Goal: Obtain resource: Download file/media

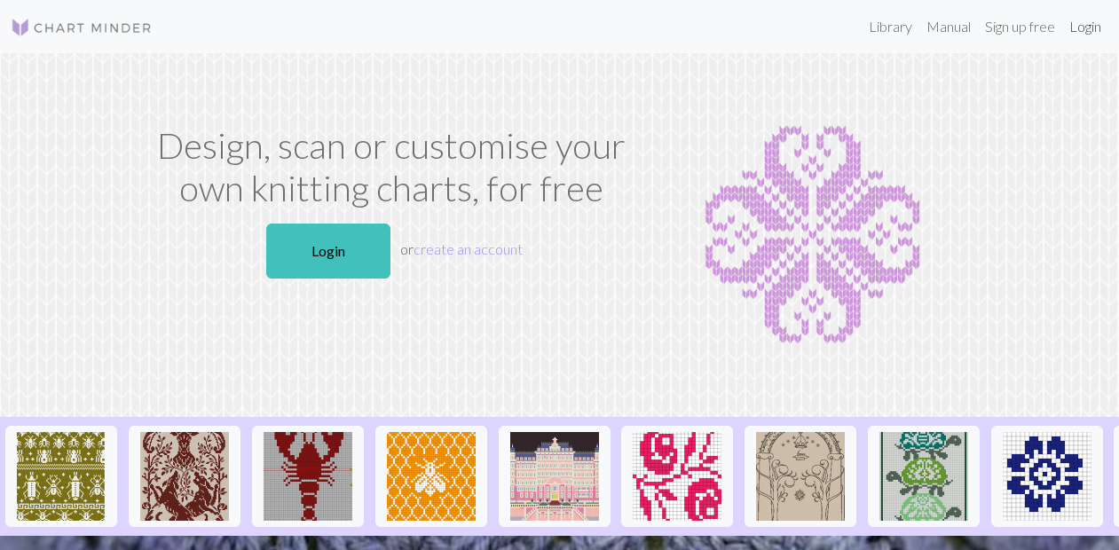
click at [1079, 33] on link "Login" at bounding box center [1085, 26] width 46 height 35
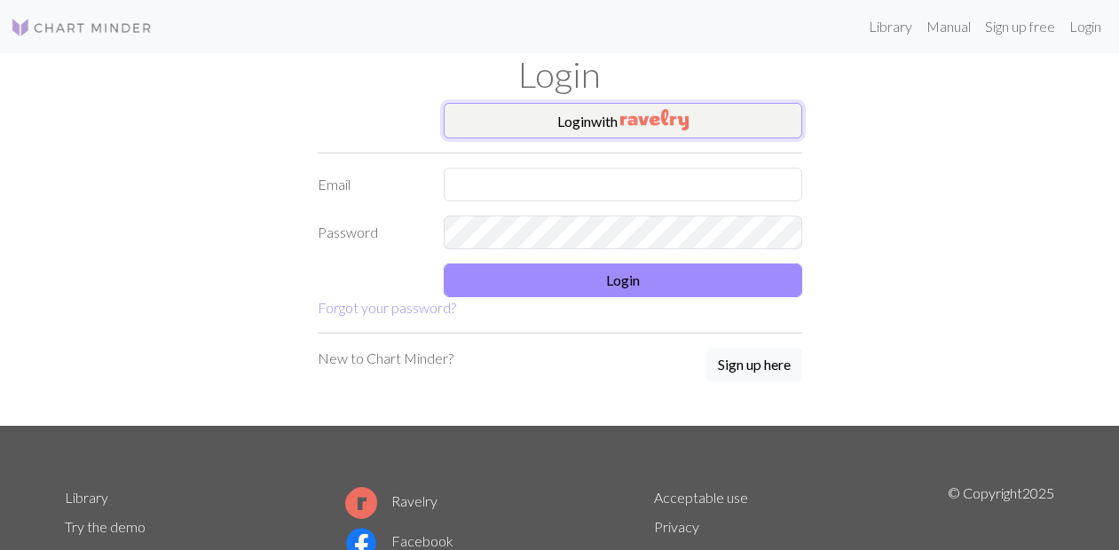
click at [633, 130] on img "button" at bounding box center [654, 119] width 68 height 21
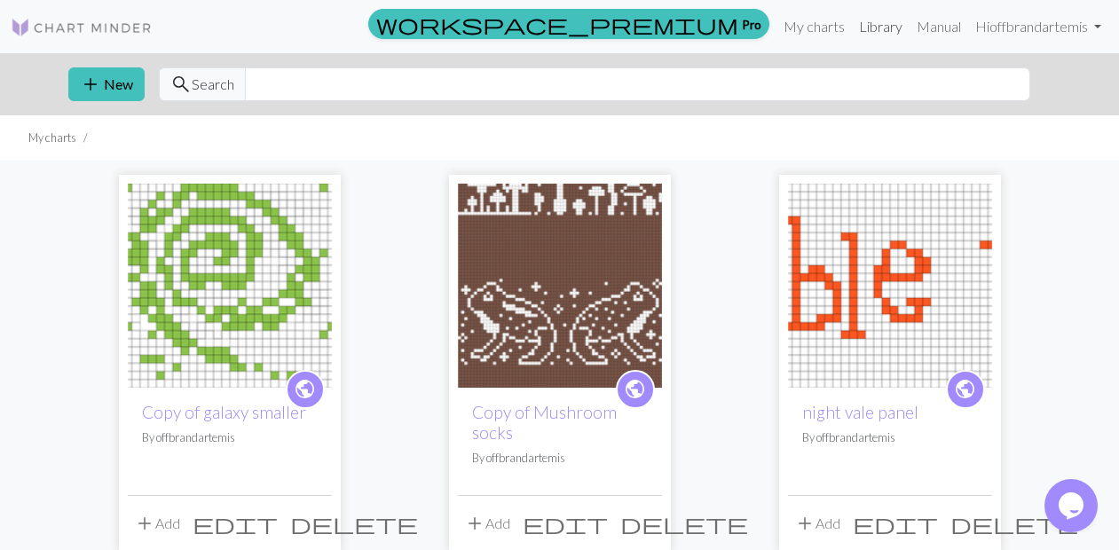
click at [868, 23] on link "Library" at bounding box center [881, 26] width 58 height 35
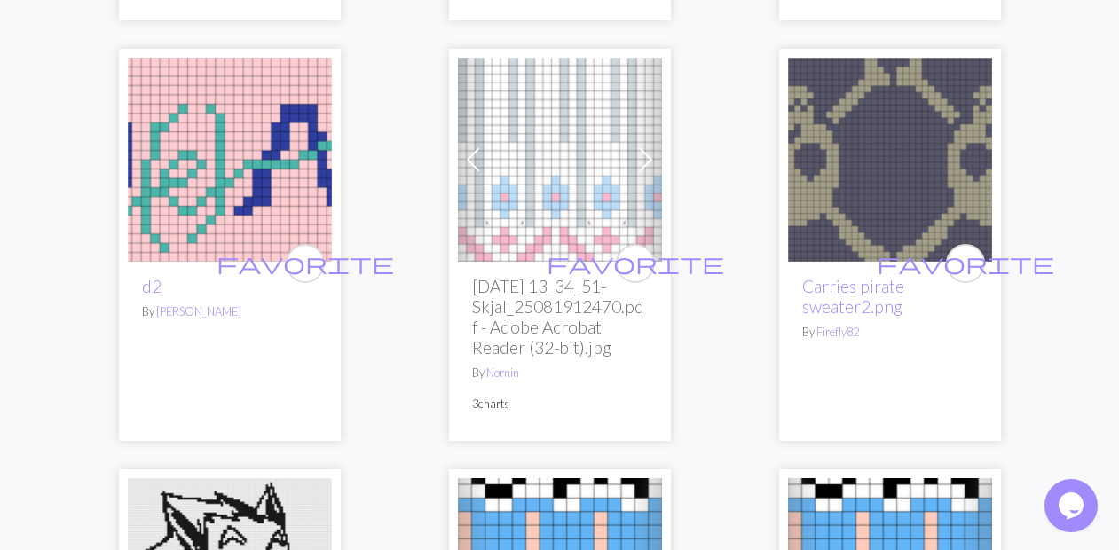
scroll to position [3064, 0]
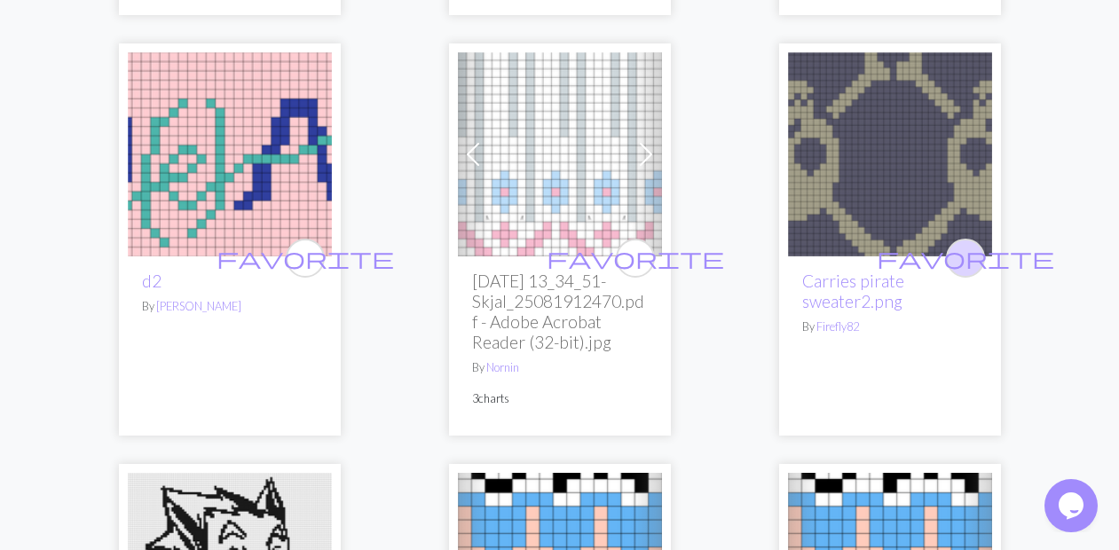
click at [966, 248] on span "favorite" at bounding box center [965, 258] width 177 height 28
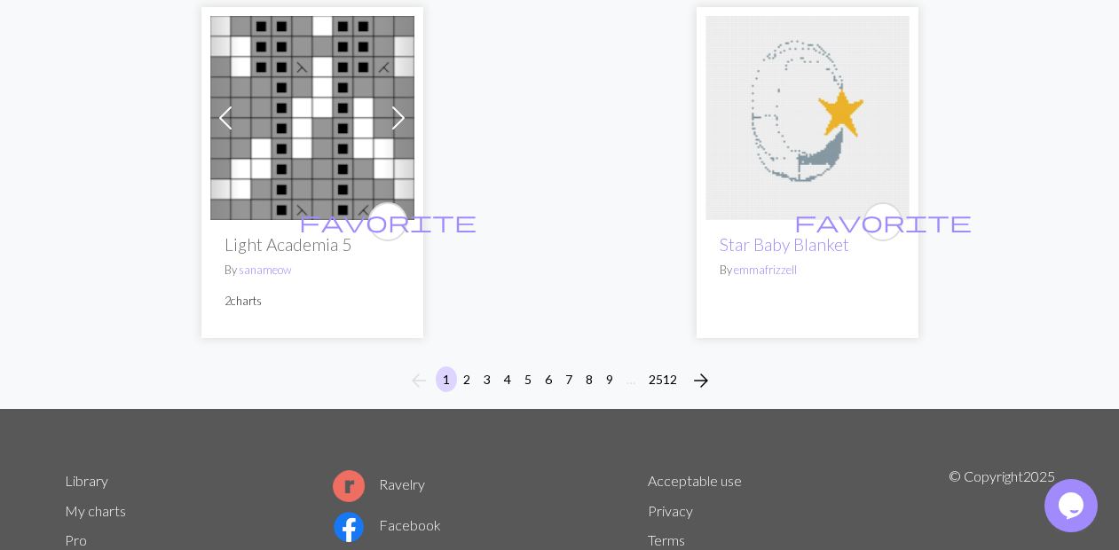
scroll to position [6103, 0]
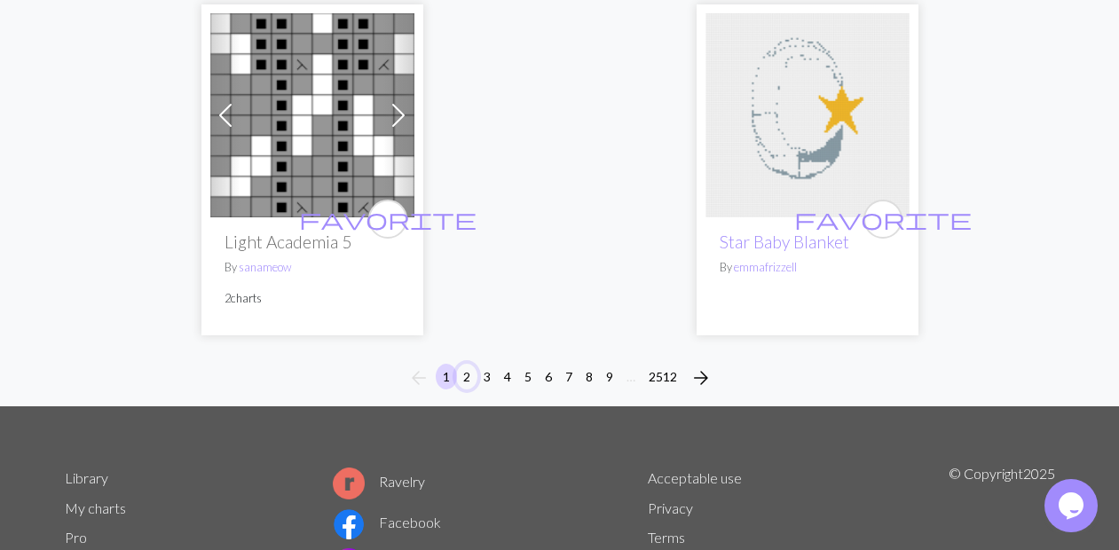
click at [461, 367] on button "2" at bounding box center [466, 377] width 21 height 26
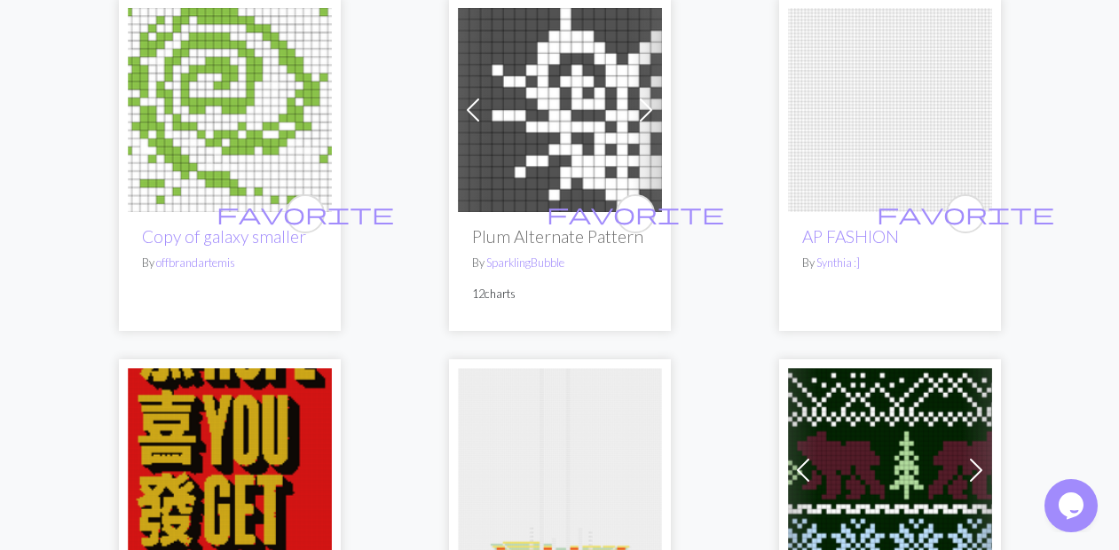
scroll to position [596, 0]
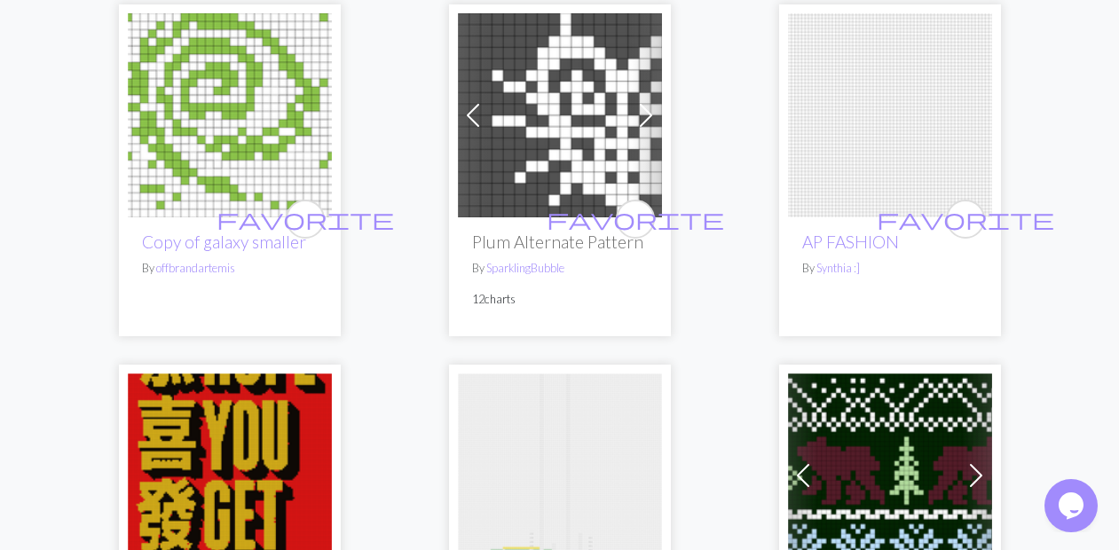
click at [533, 72] on img at bounding box center [560, 115] width 204 height 204
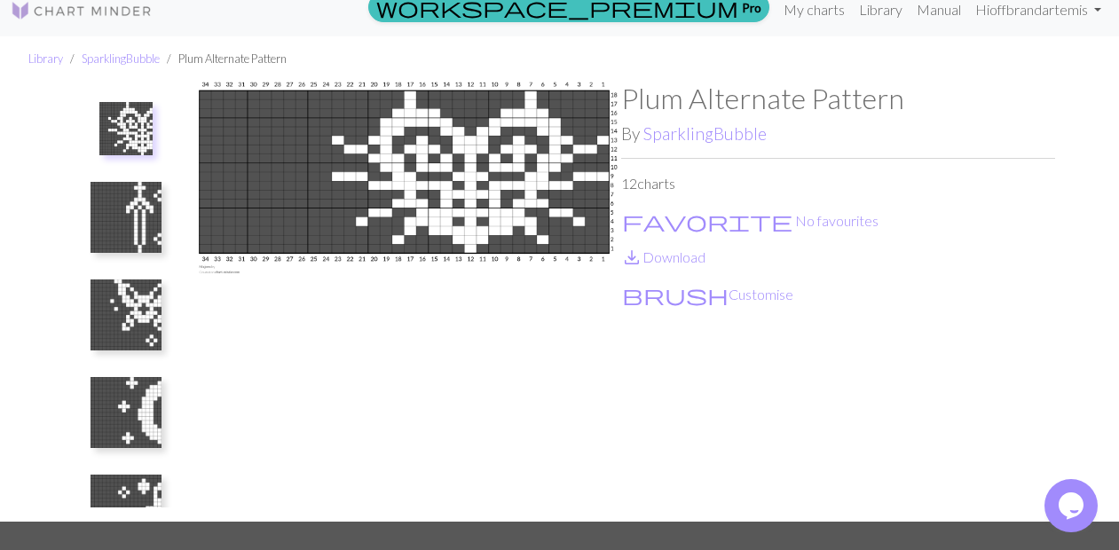
scroll to position [20, 0]
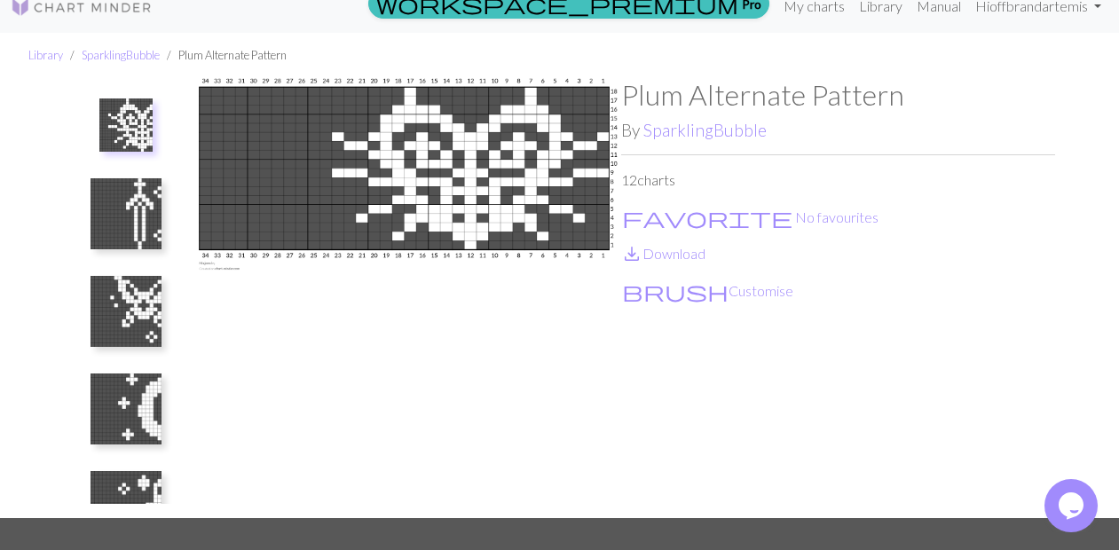
click at [141, 237] on img at bounding box center [126, 213] width 71 height 71
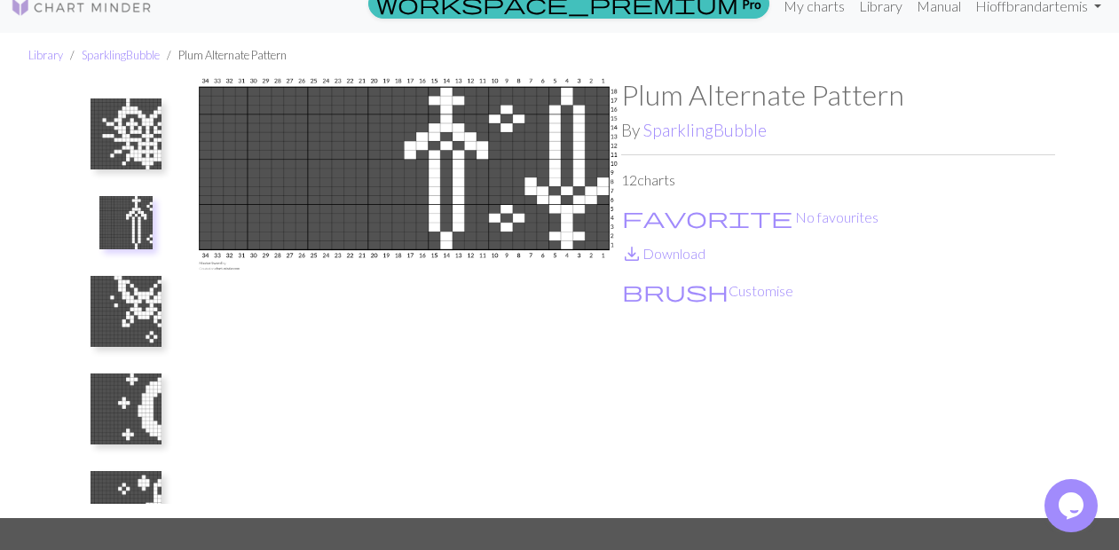
click at [145, 304] on img at bounding box center [126, 311] width 71 height 71
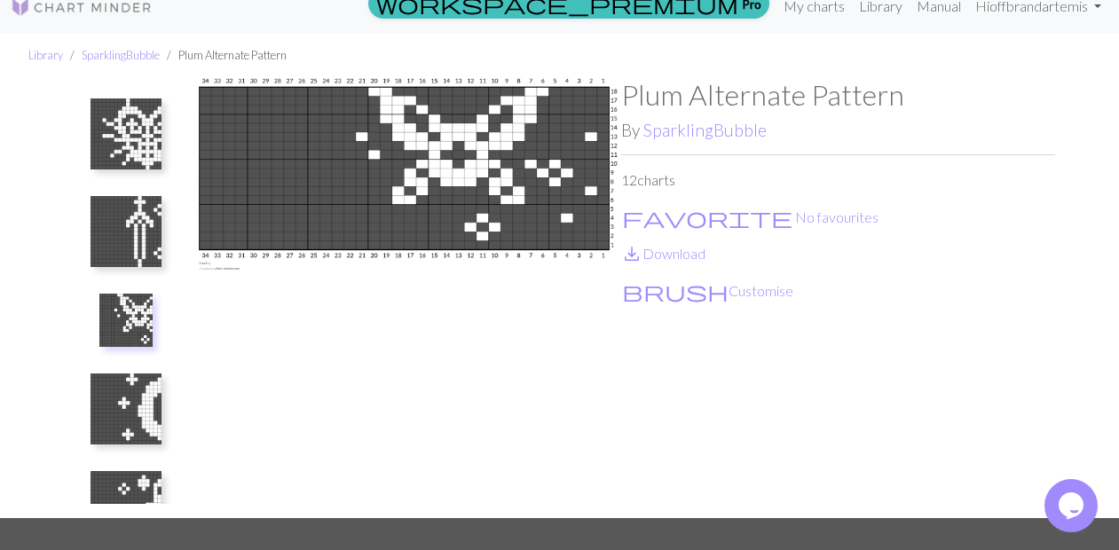
click at [142, 376] on img at bounding box center [126, 409] width 71 height 71
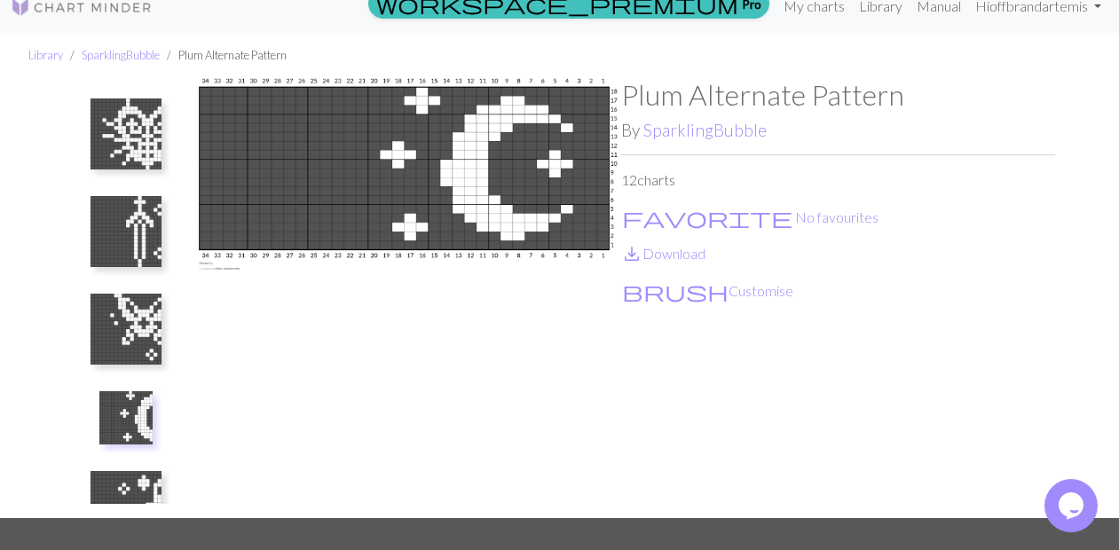
scroll to position [0, 0]
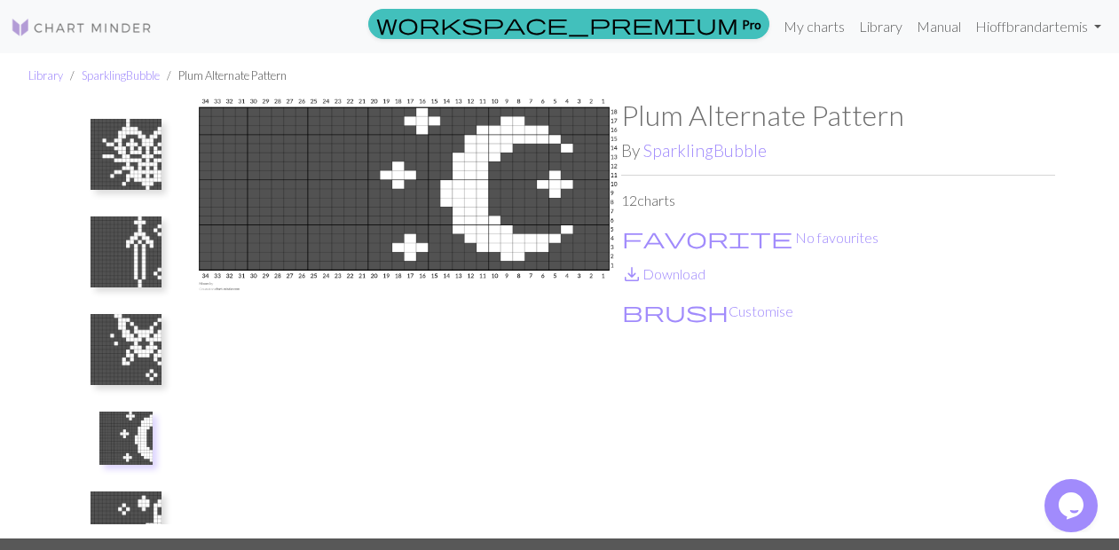
click at [131, 441] on img at bounding box center [125, 438] width 53 height 53
click at [878, 23] on link "Library" at bounding box center [881, 26] width 58 height 35
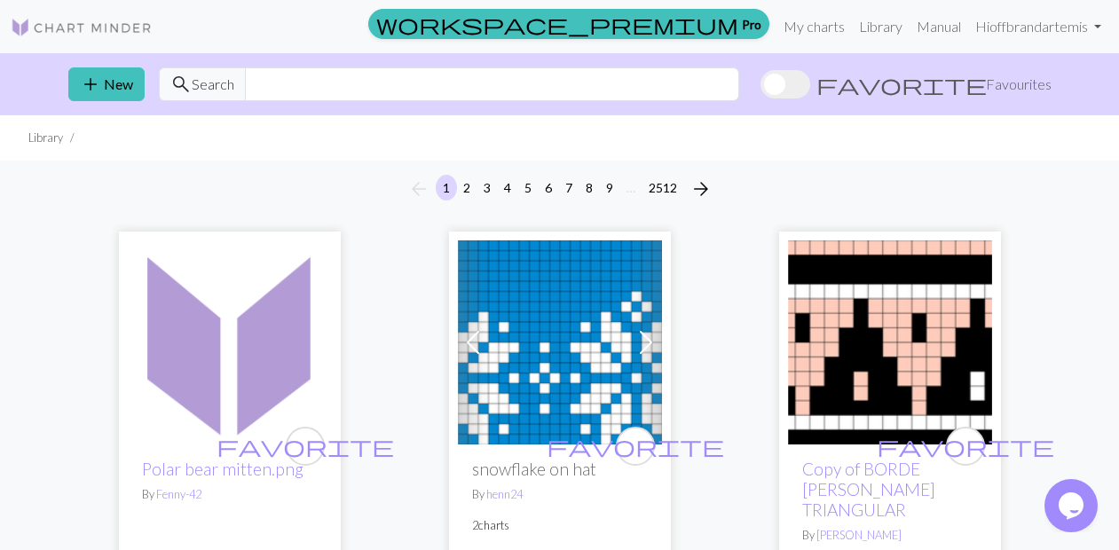
click at [810, 90] on span at bounding box center [786, 84] width 50 height 28
click at [761, 86] on input "favorite Favourites" at bounding box center [761, 86] width 0 height 0
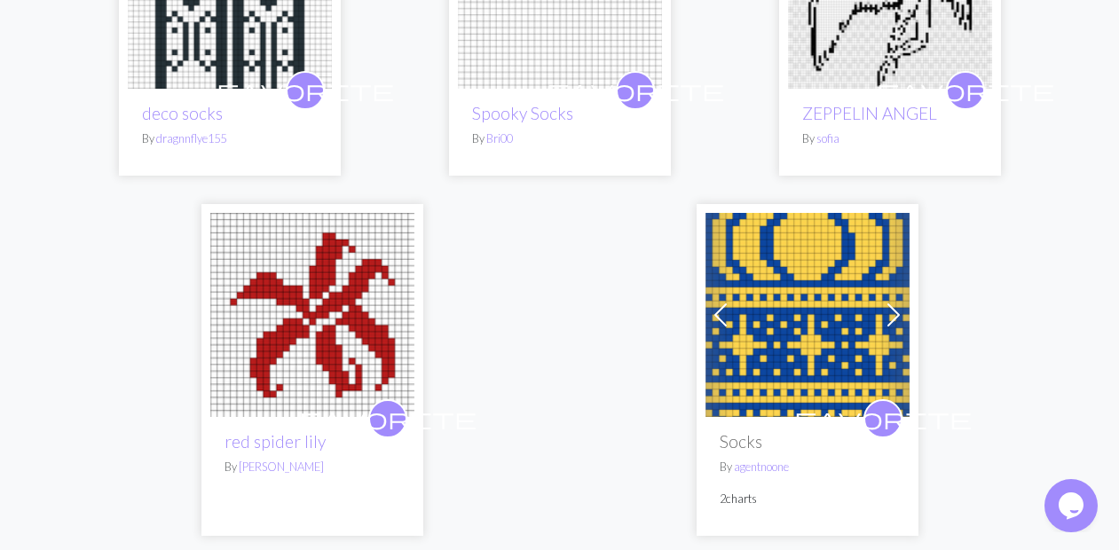
scroll to position [6056, 0]
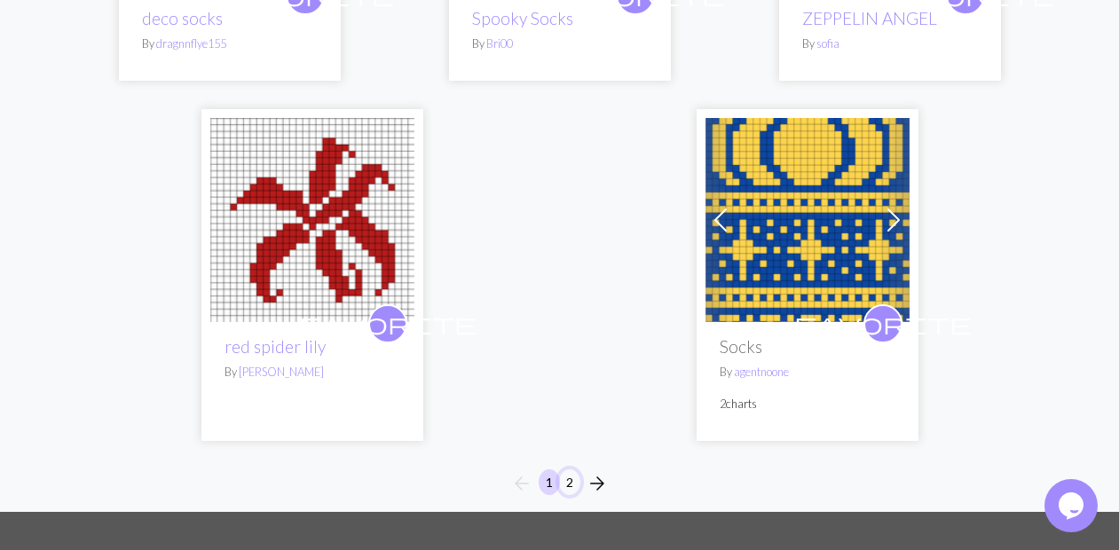
click at [572, 469] on button "2" at bounding box center [569, 482] width 21 height 26
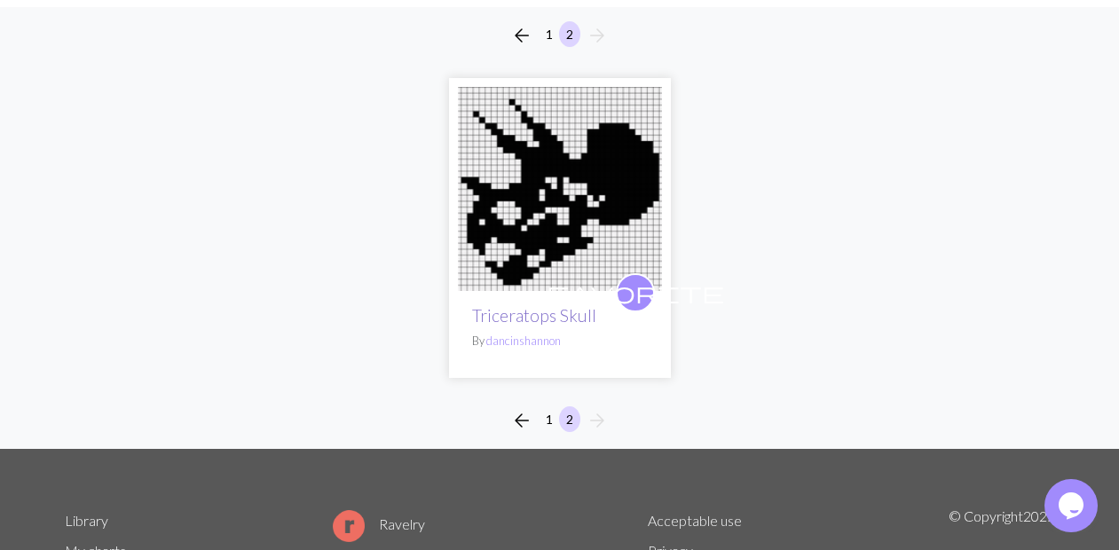
scroll to position [161, 0]
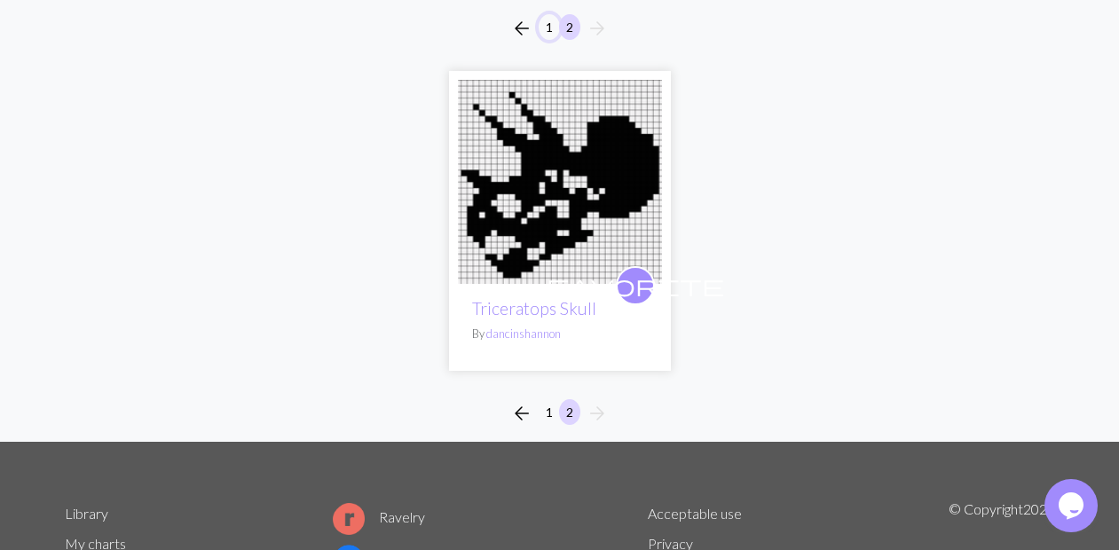
click at [548, 28] on button "1" at bounding box center [549, 27] width 21 height 26
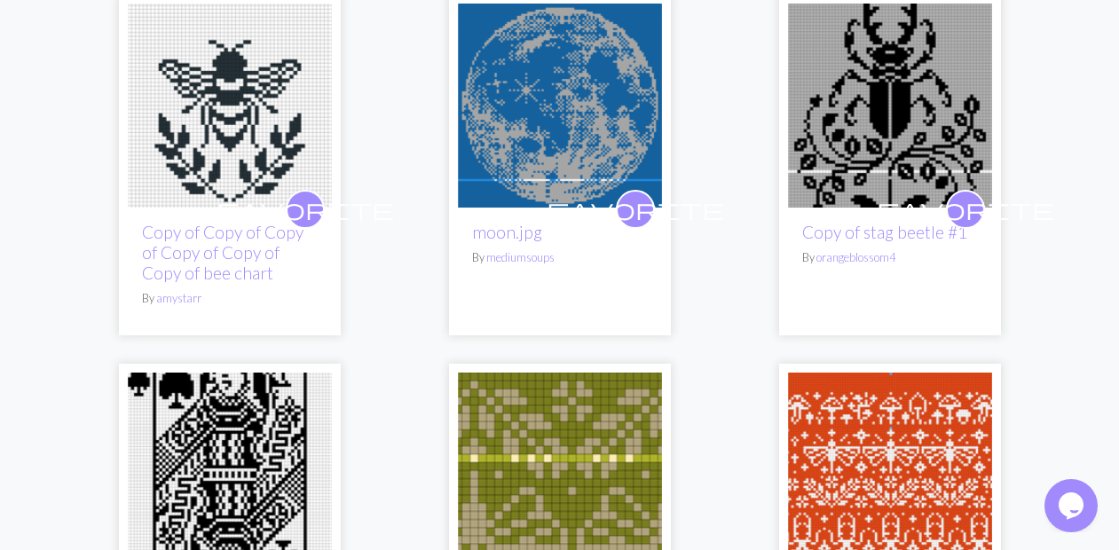
scroll to position [1216, 0]
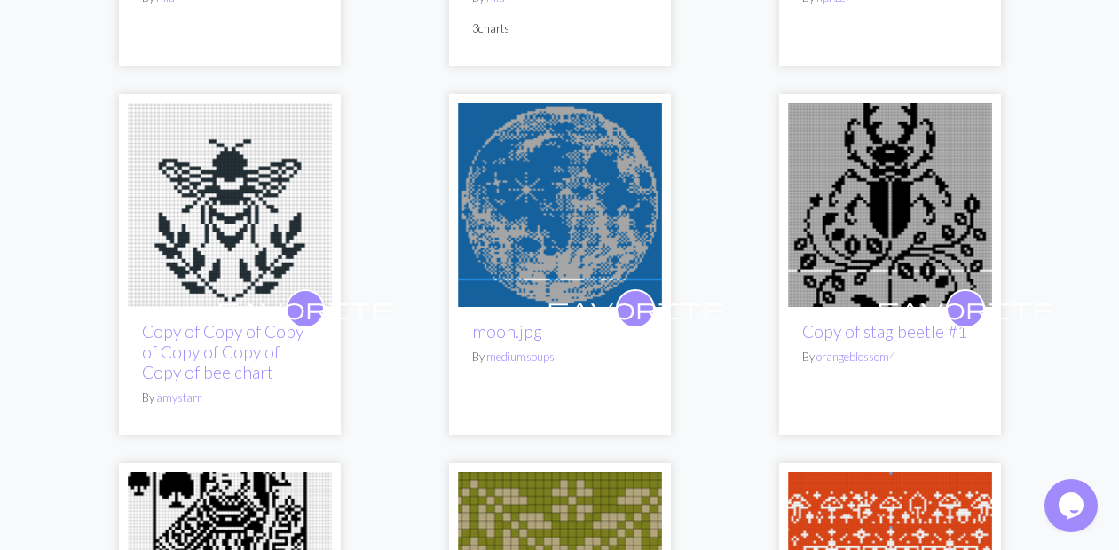
click at [560, 224] on img at bounding box center [560, 205] width 204 height 204
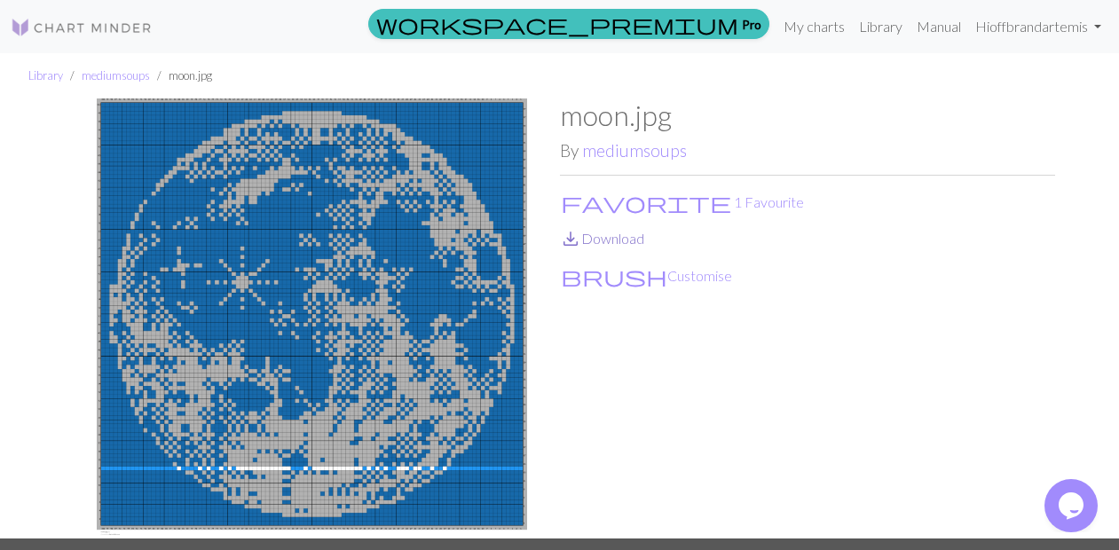
click at [601, 236] on link "save_alt Download" at bounding box center [602, 238] width 84 height 17
click at [627, 344] on div "moon.jpg By mediumsoups favorite 1 Favourite save_alt Download brush Customise" at bounding box center [807, 319] width 495 height 440
click at [483, 230] on img at bounding box center [312, 319] width 495 height 440
click at [459, 242] on img at bounding box center [312, 319] width 495 height 440
click at [469, 314] on img at bounding box center [312, 319] width 495 height 440
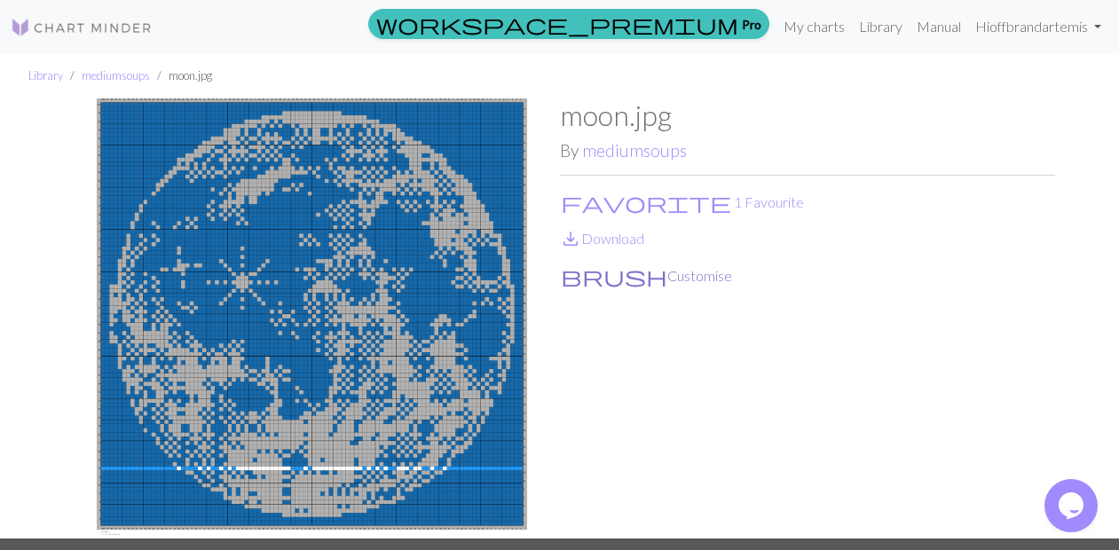
click at [610, 265] on button "brush Customise" at bounding box center [646, 275] width 173 height 23
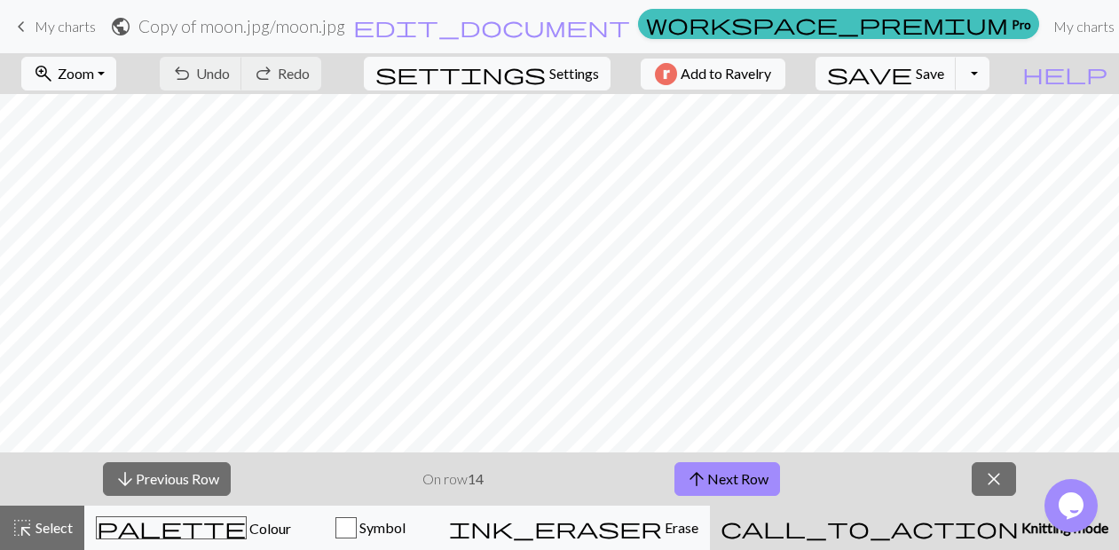
click at [927, 517] on div "call_to_action Knitting mode Knitting mode" at bounding box center [915, 527] width 388 height 21
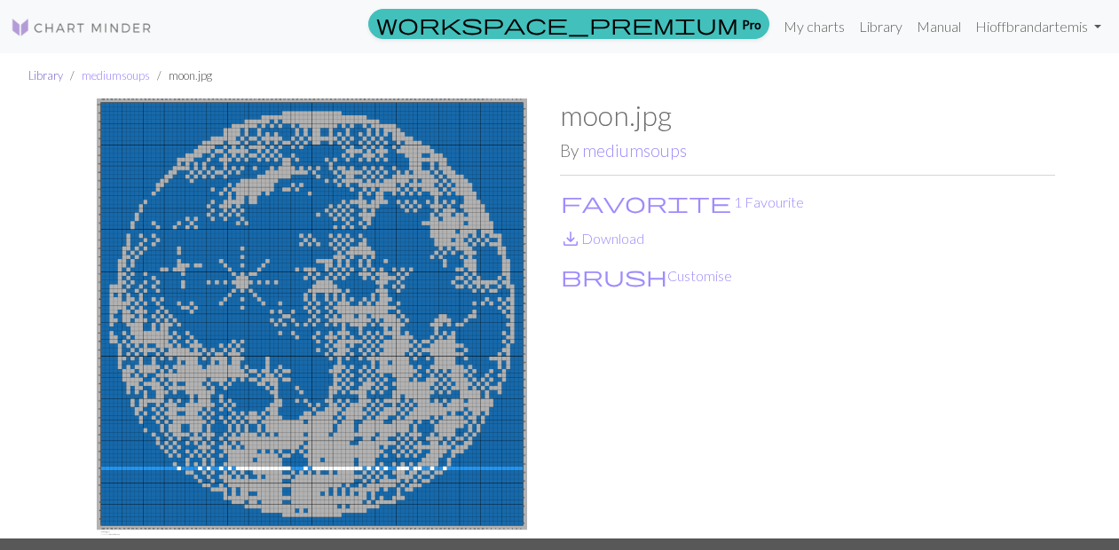
click at [29, 74] on link "Library" at bounding box center [45, 75] width 35 height 14
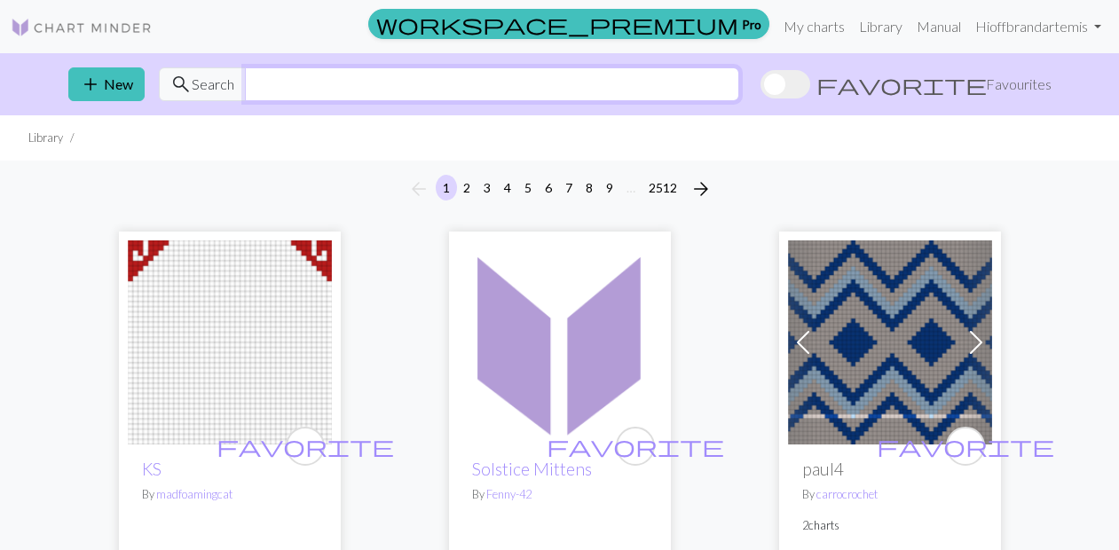
click at [324, 87] on input "text" at bounding box center [492, 84] width 494 height 34
type input "moon"
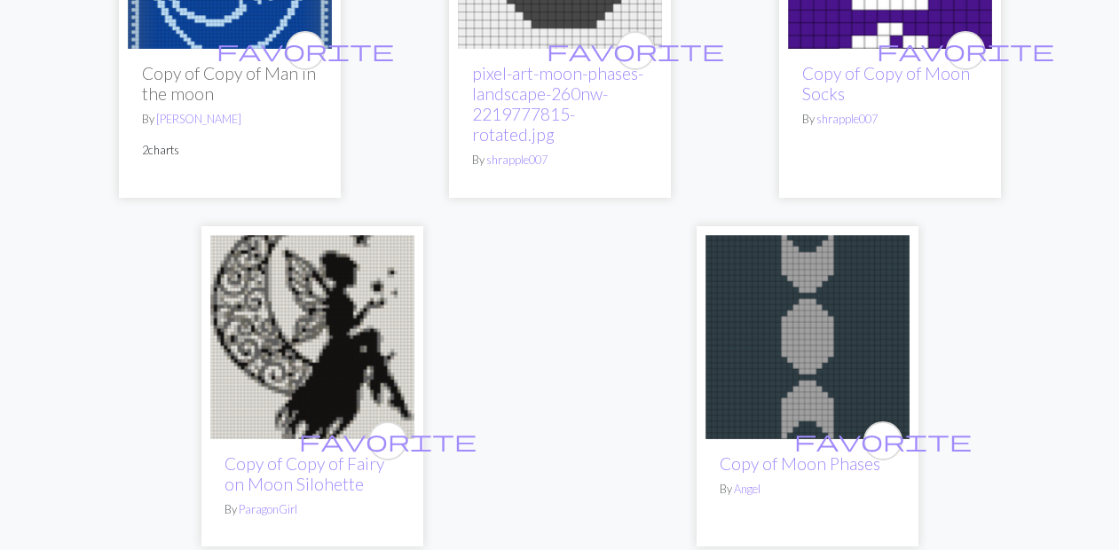
scroll to position [6130, 0]
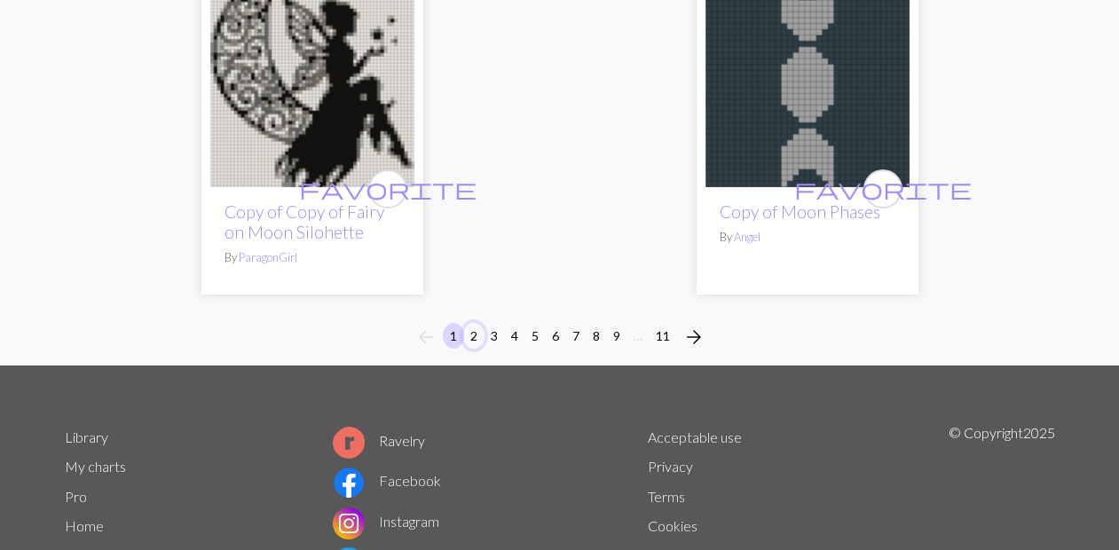
click at [477, 323] on button "2" at bounding box center [473, 336] width 21 height 26
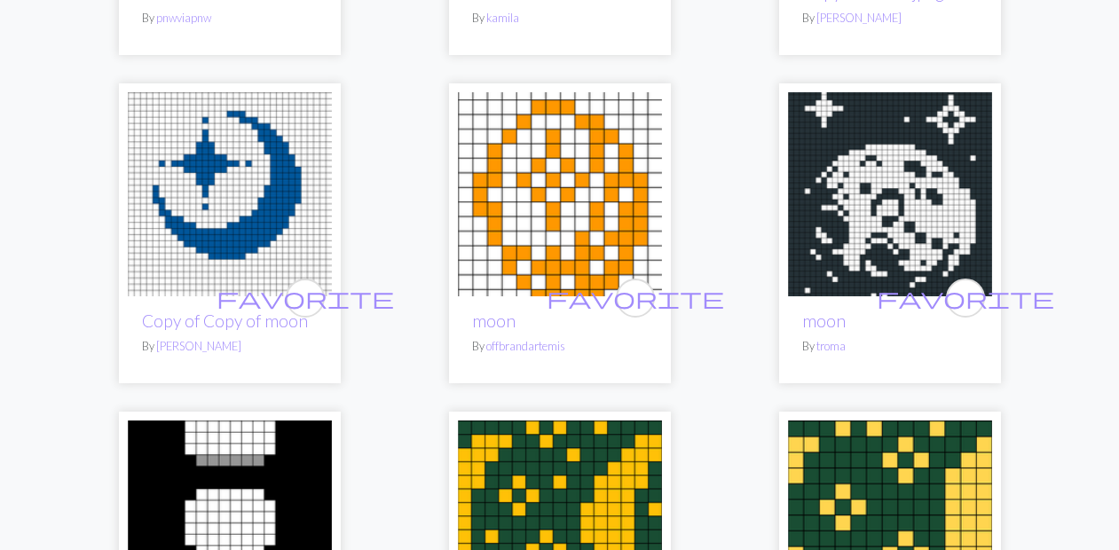
scroll to position [2865, 0]
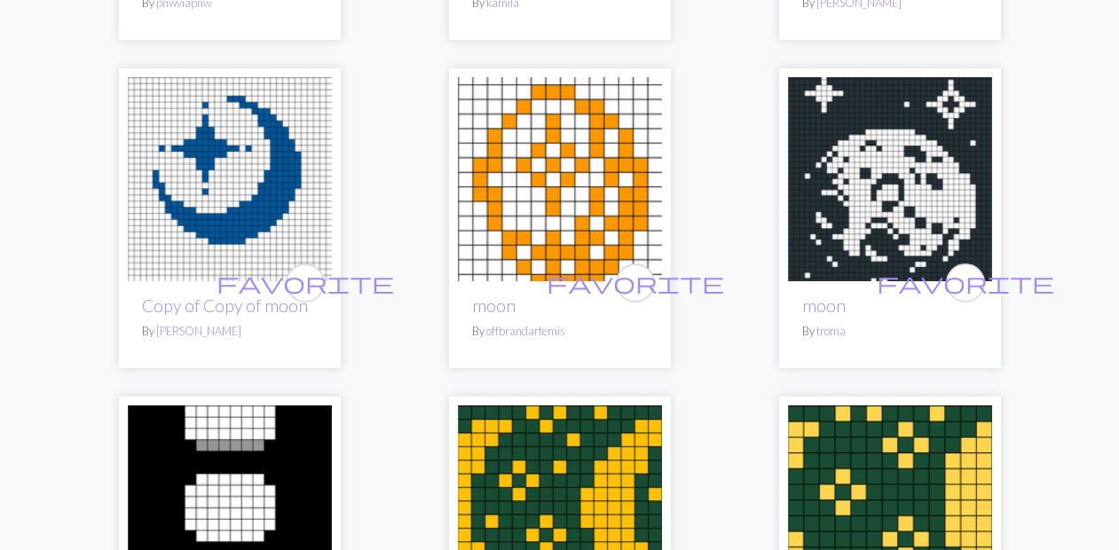
click at [913, 177] on img at bounding box center [890, 179] width 204 height 204
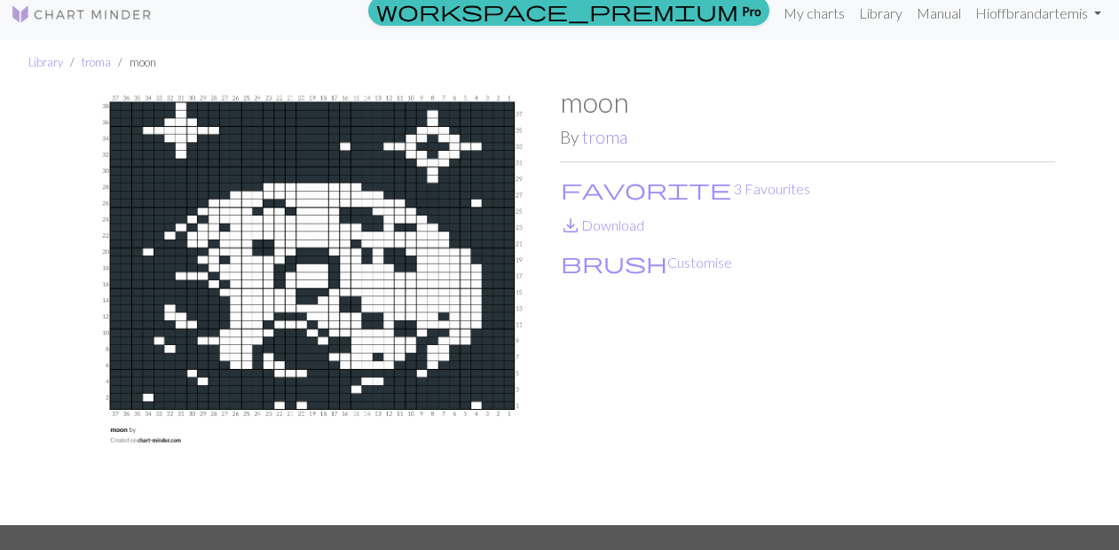
scroll to position [28, 0]
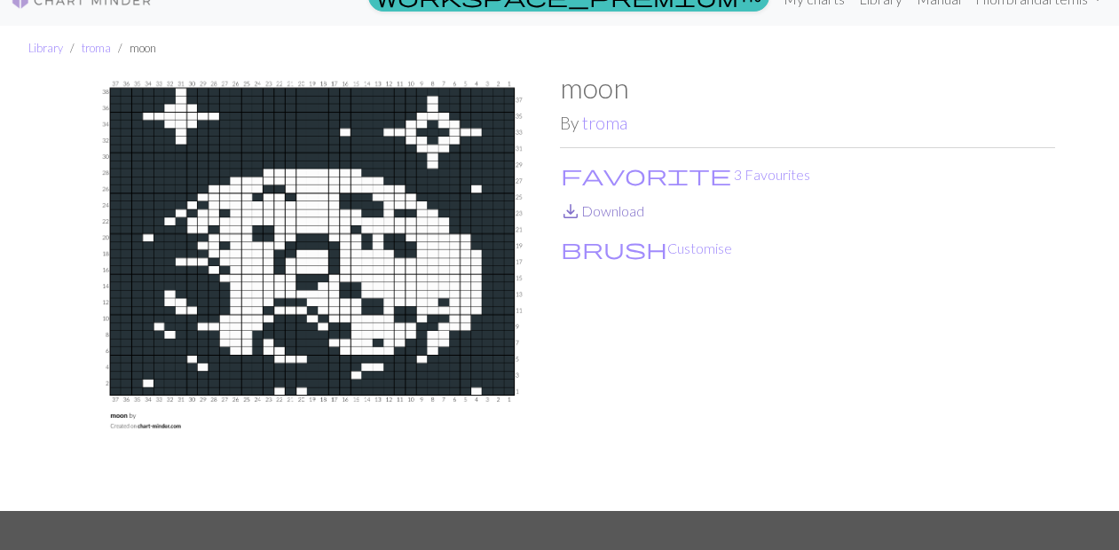
click at [611, 216] on link "save_alt Download" at bounding box center [602, 210] width 84 height 17
click at [620, 215] on link "save_alt Download" at bounding box center [602, 210] width 84 height 17
click at [573, 216] on span "save_alt" at bounding box center [570, 211] width 21 height 25
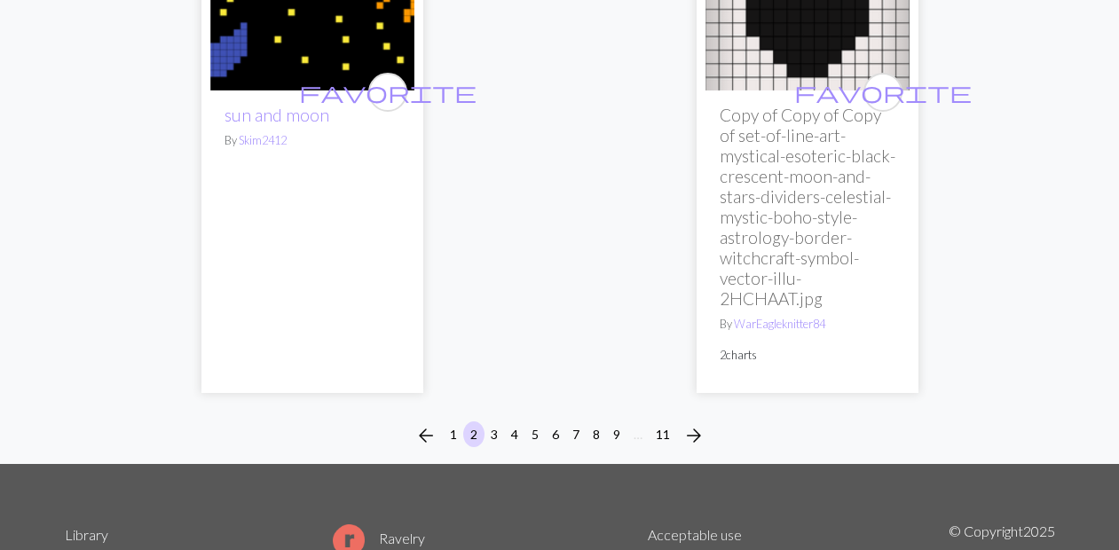
scroll to position [6389, 0]
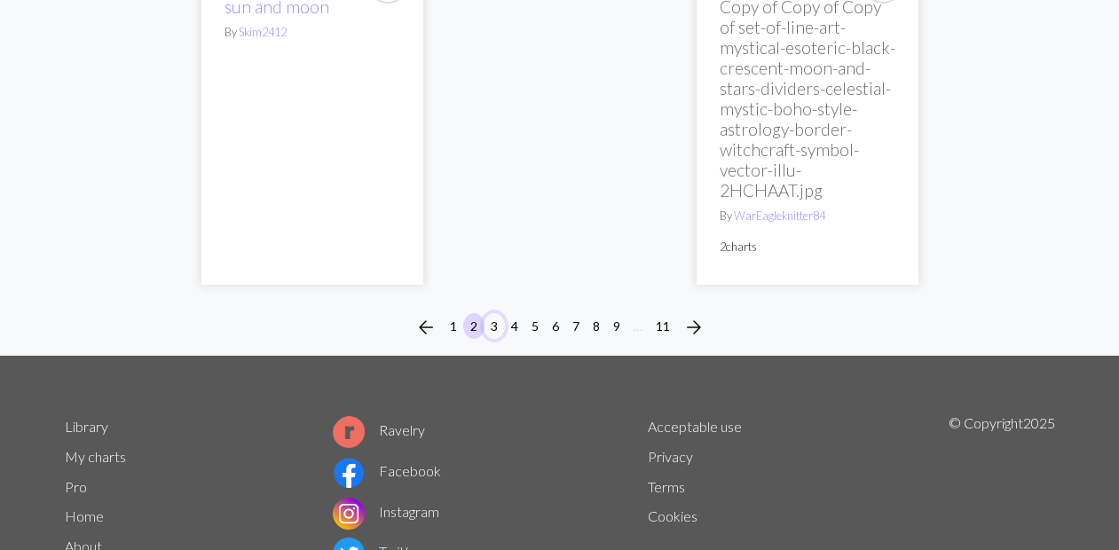
click at [494, 332] on button "3" at bounding box center [494, 326] width 21 height 26
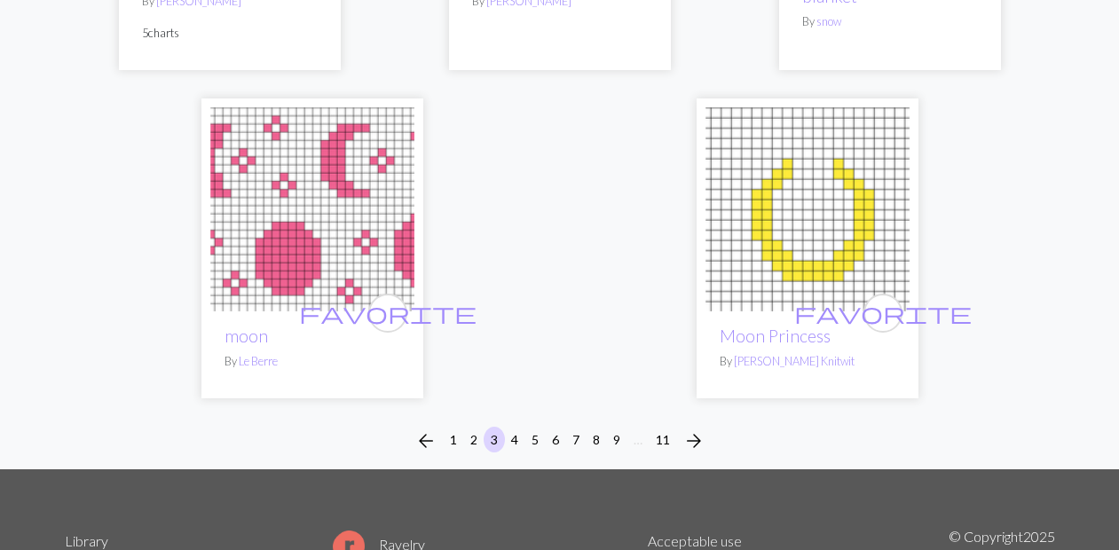
scroll to position [6100, 0]
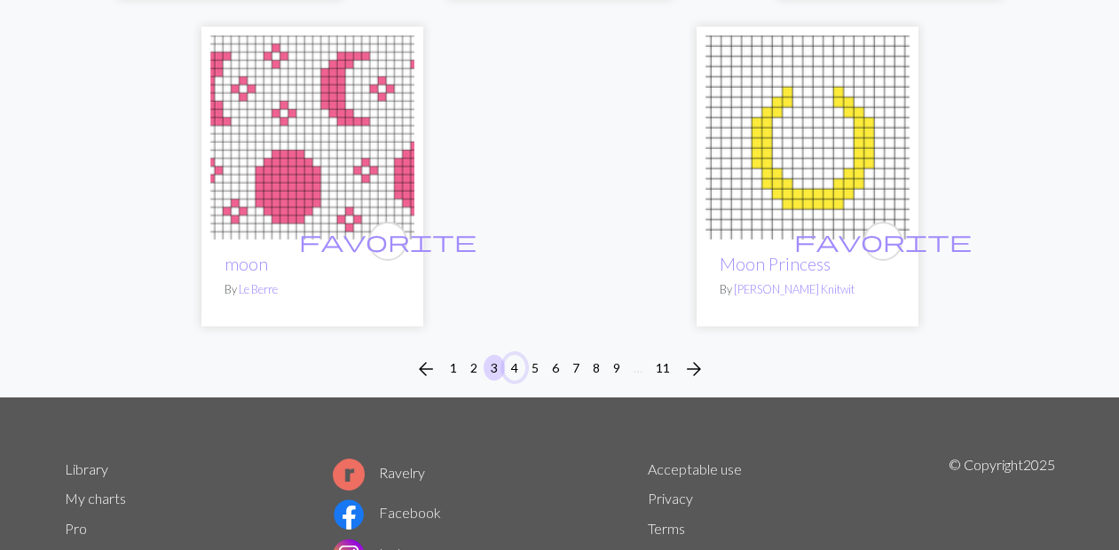
click at [513, 362] on button "4" at bounding box center [514, 368] width 21 height 26
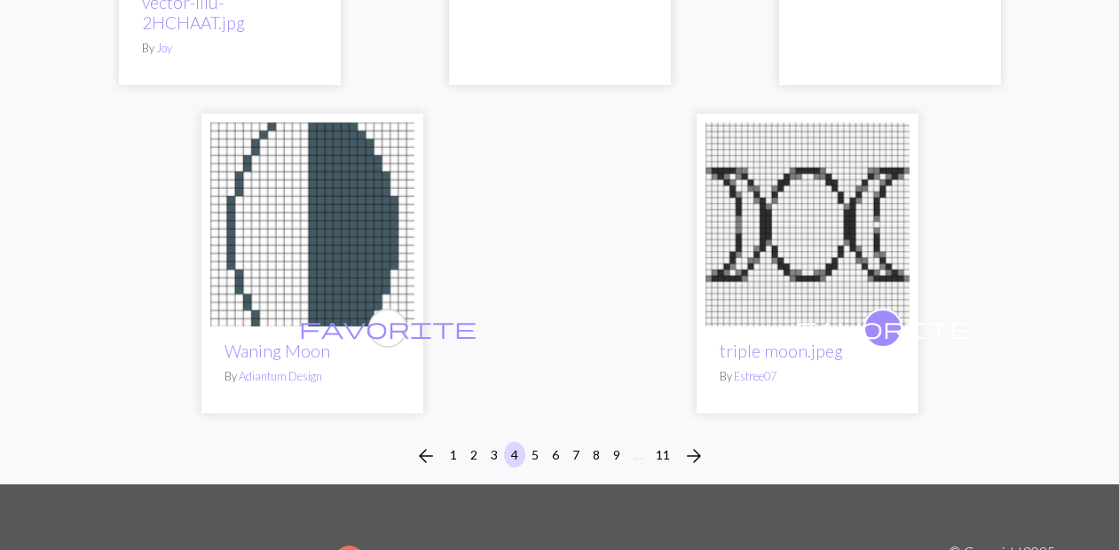
scroll to position [6194, 0]
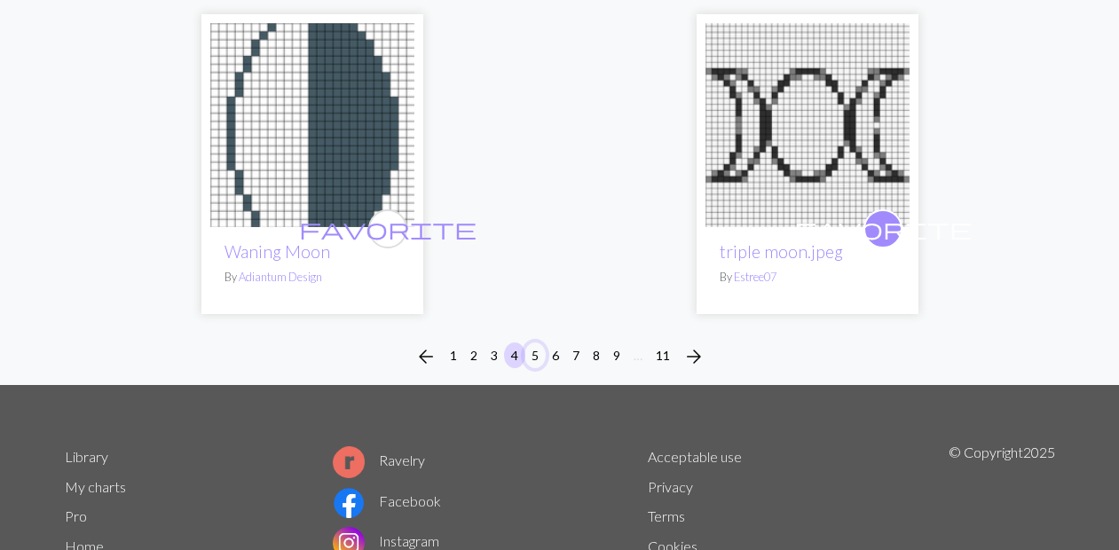
click at [533, 343] on button "5" at bounding box center [534, 356] width 21 height 26
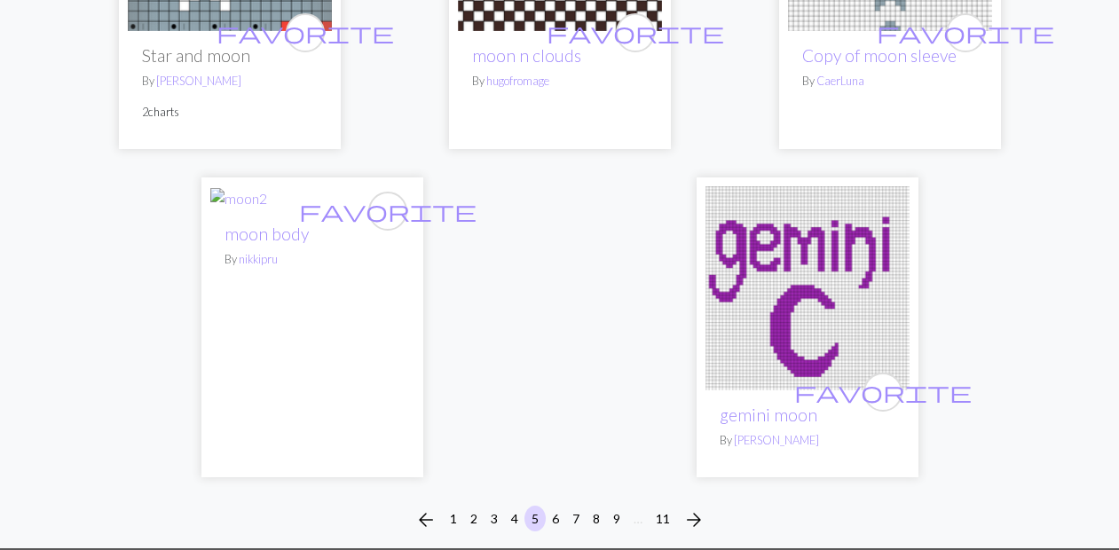
scroll to position [5890, 0]
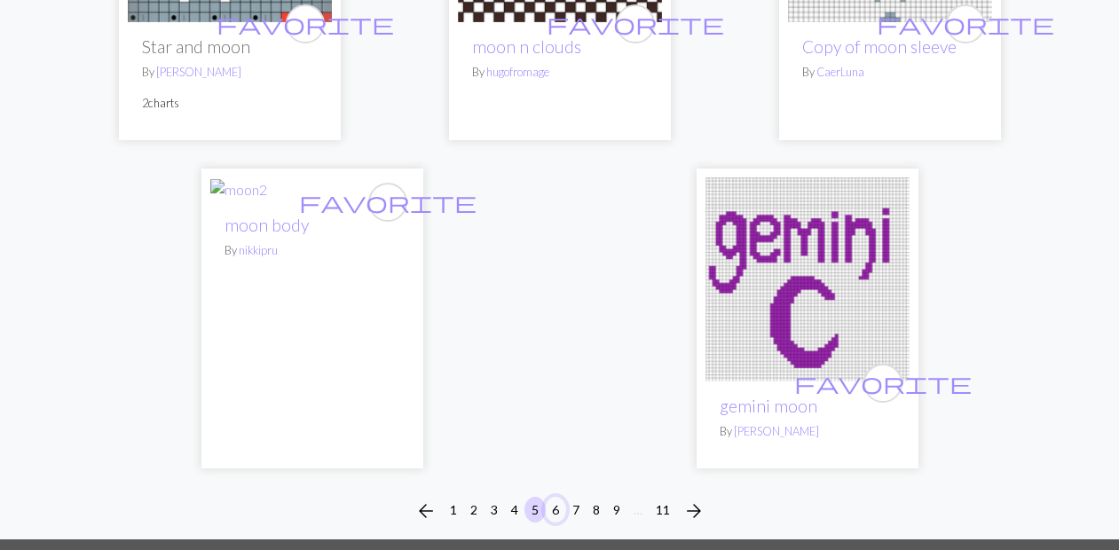
click at [553, 497] on button "6" at bounding box center [555, 510] width 21 height 26
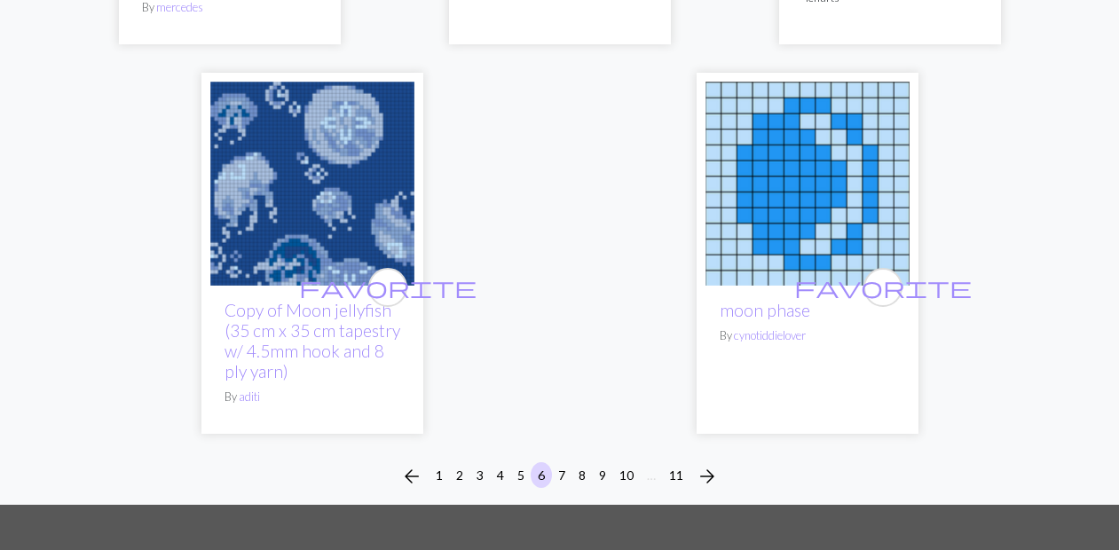
scroll to position [6026, 0]
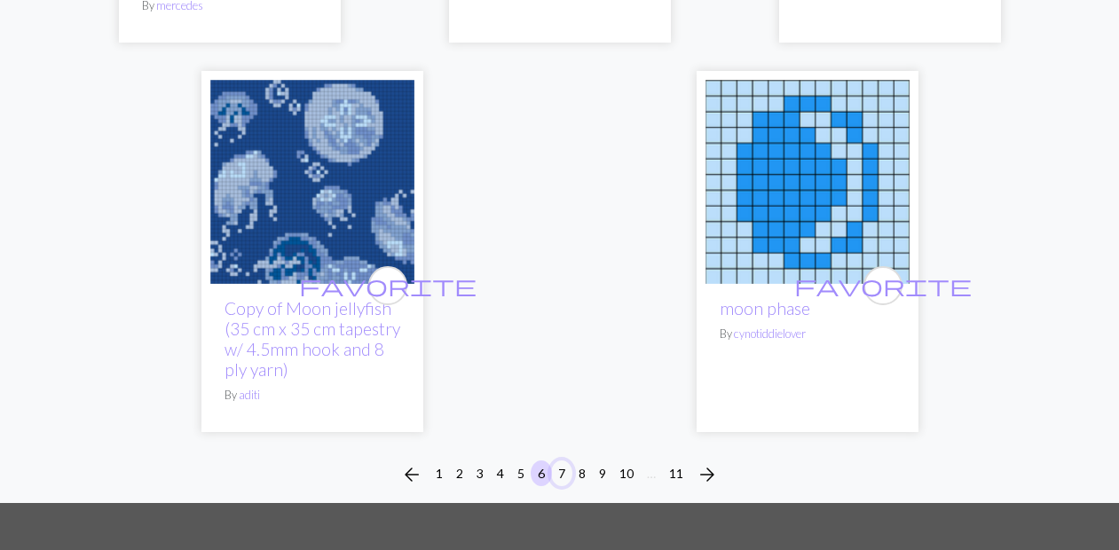
click at [558, 461] on button "7" at bounding box center [561, 474] width 21 height 26
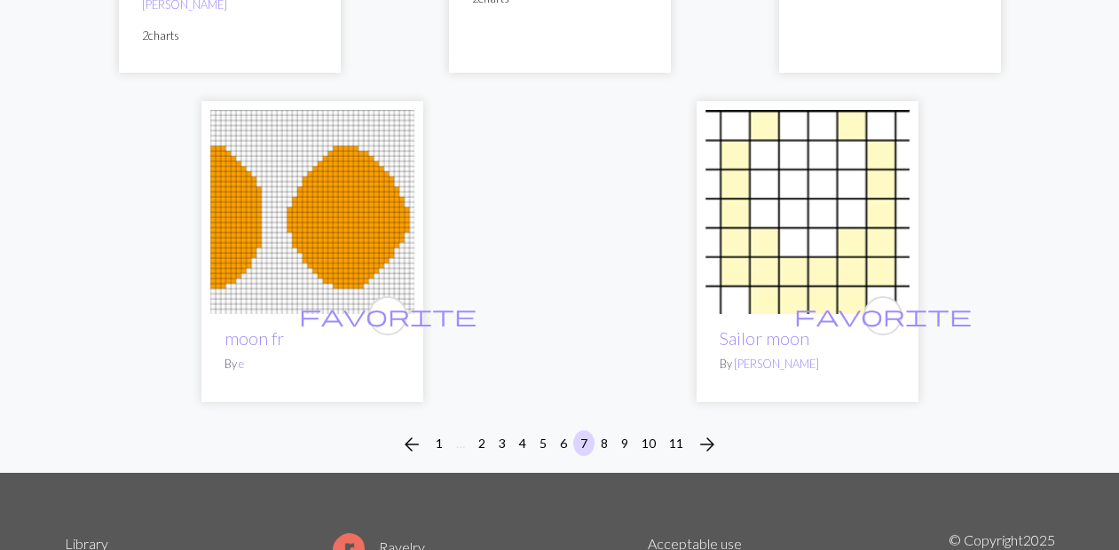
scroll to position [6199, 0]
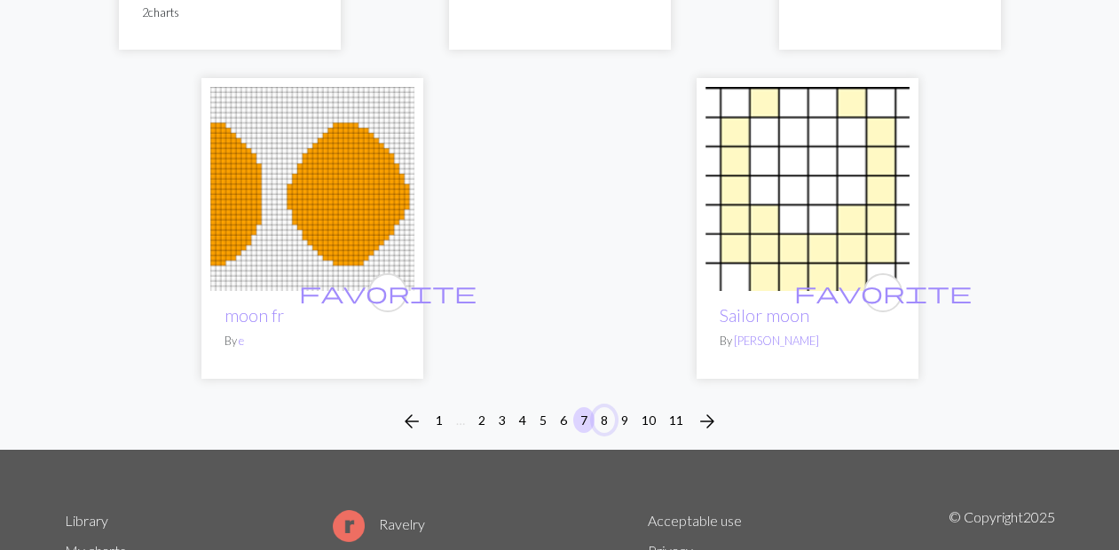
click at [602, 433] on button "8" at bounding box center [604, 420] width 21 height 26
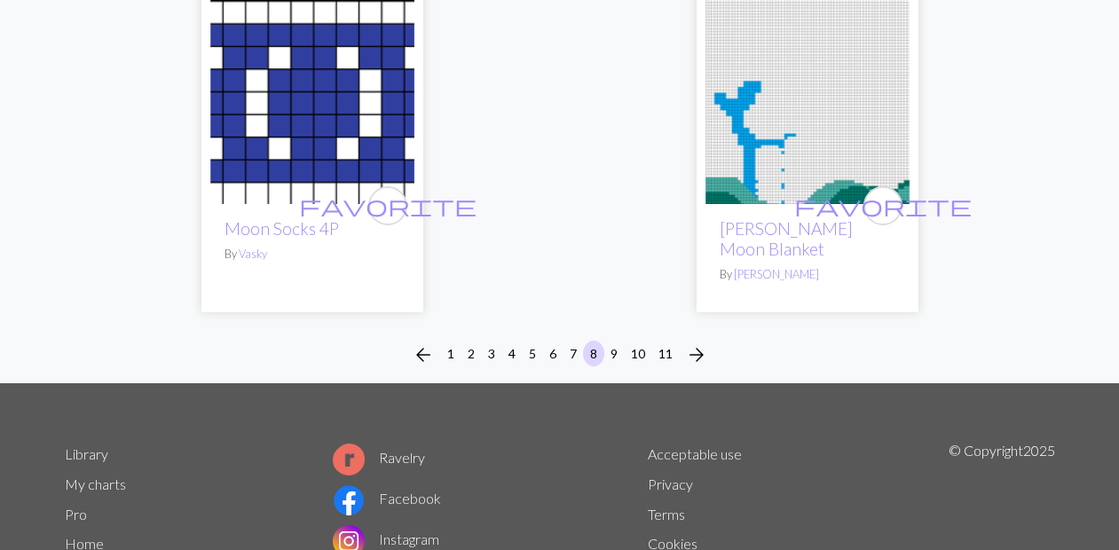
scroll to position [6012, 0]
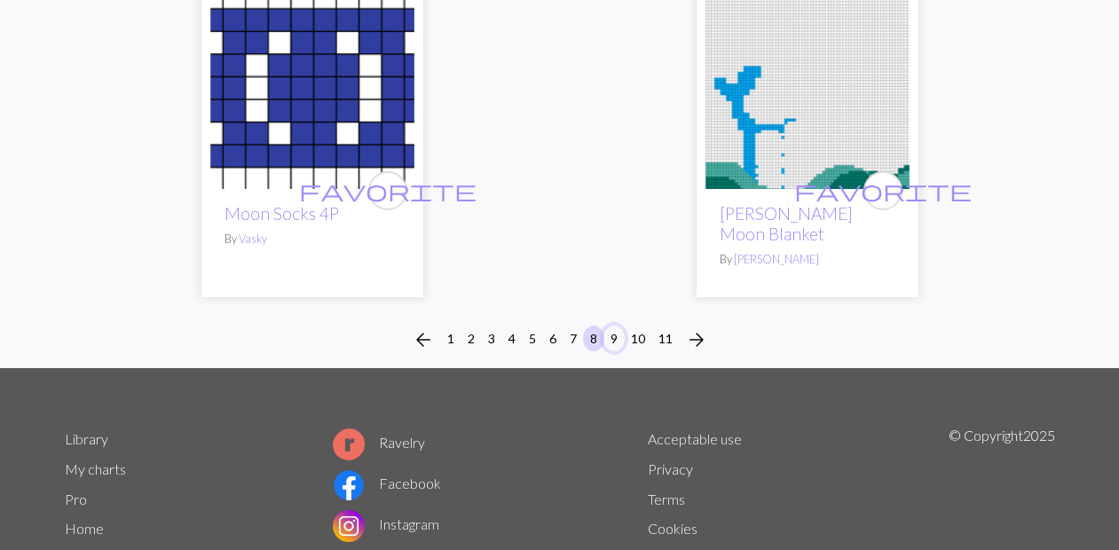
click at [617, 326] on button "9" at bounding box center [613, 339] width 21 height 26
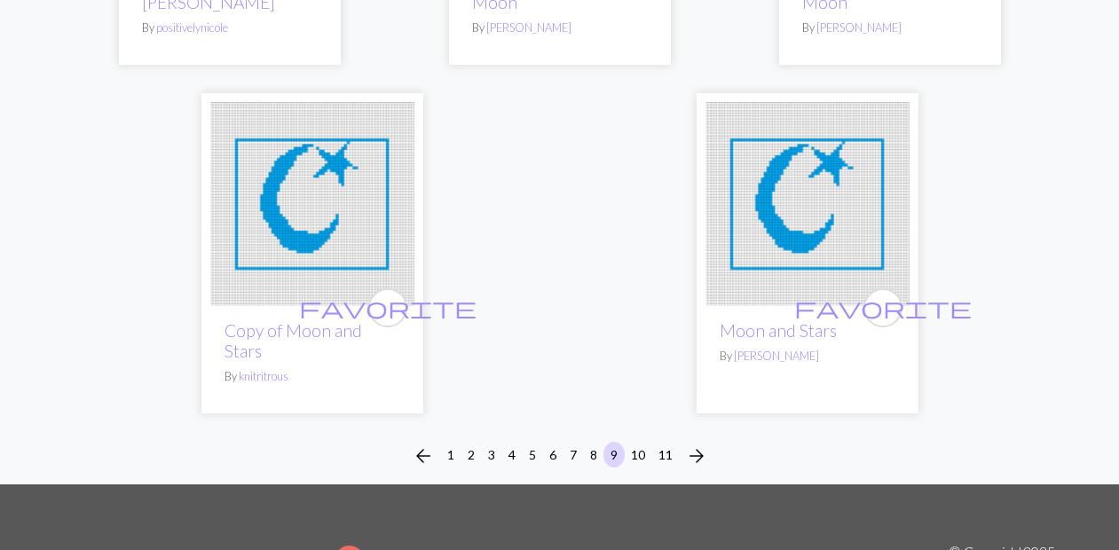
scroll to position [6056, 0]
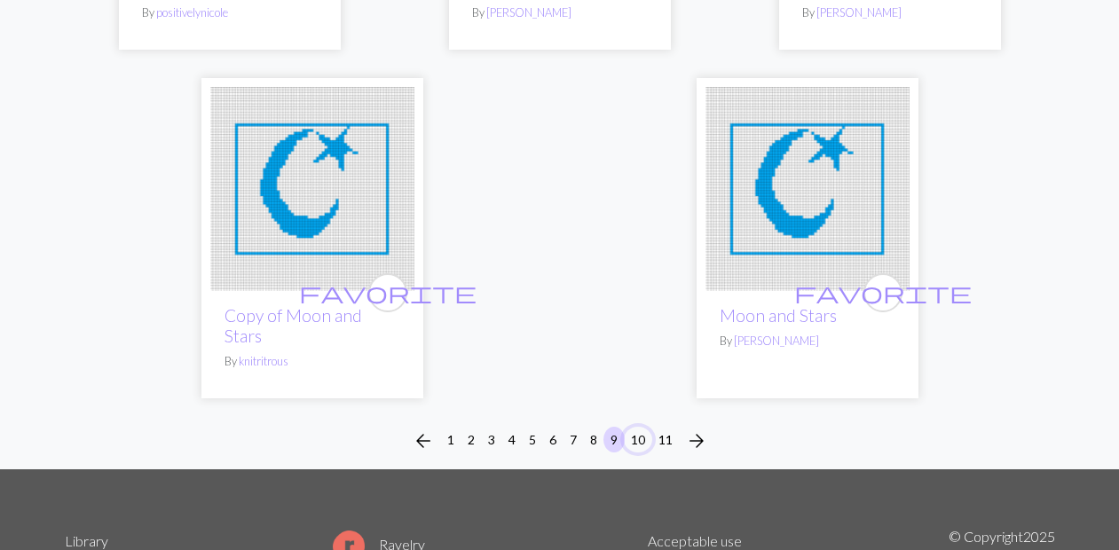
click at [637, 427] on button "10" at bounding box center [638, 440] width 28 height 26
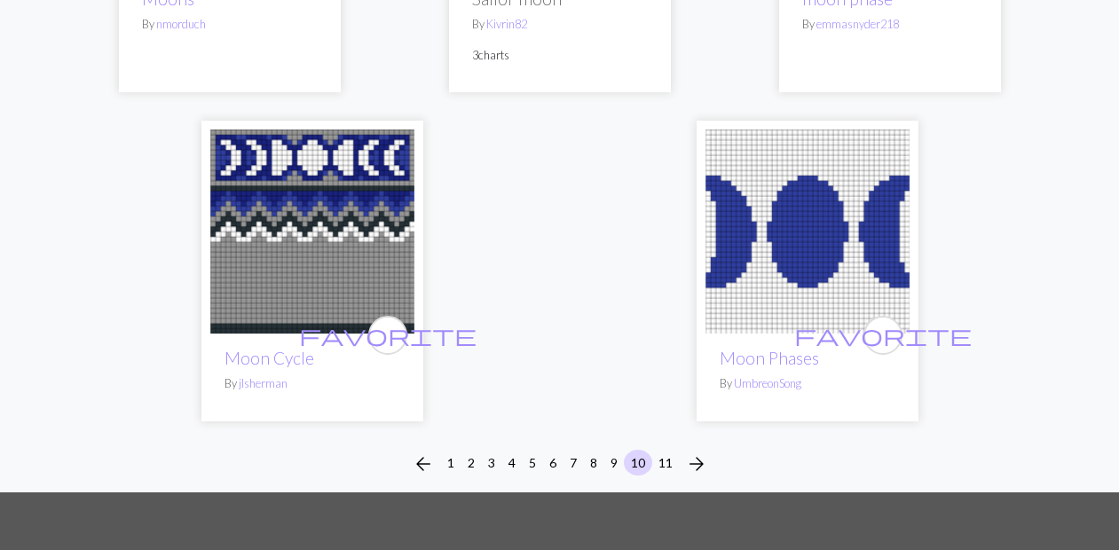
scroll to position [5794, 0]
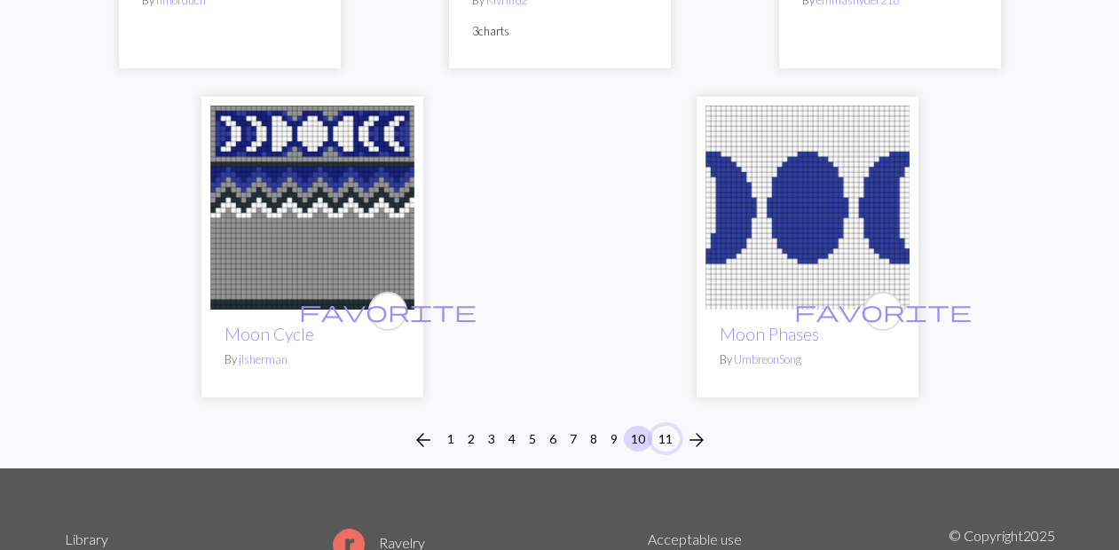
click at [674, 426] on button "11" at bounding box center [665, 439] width 28 height 26
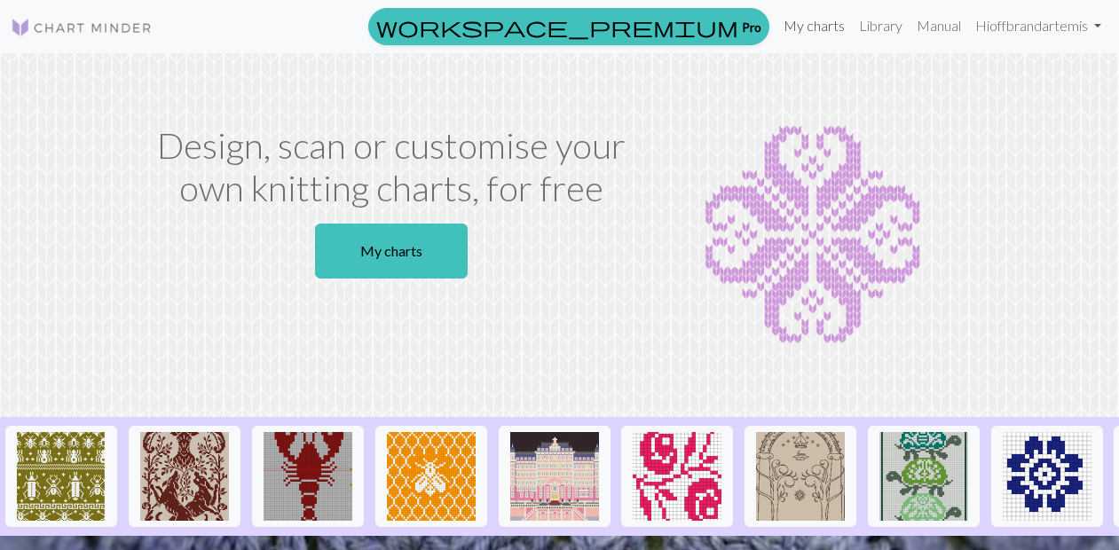
click at [821, 29] on link "My charts" at bounding box center [814, 25] width 75 height 35
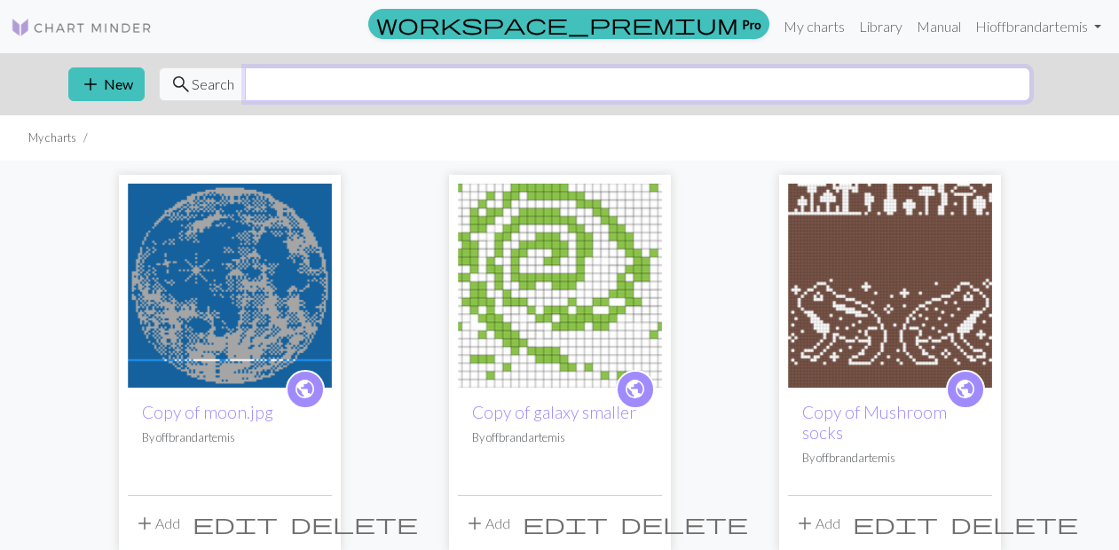
click at [784, 83] on input "text" at bounding box center [637, 84] width 785 height 34
type input "moon"
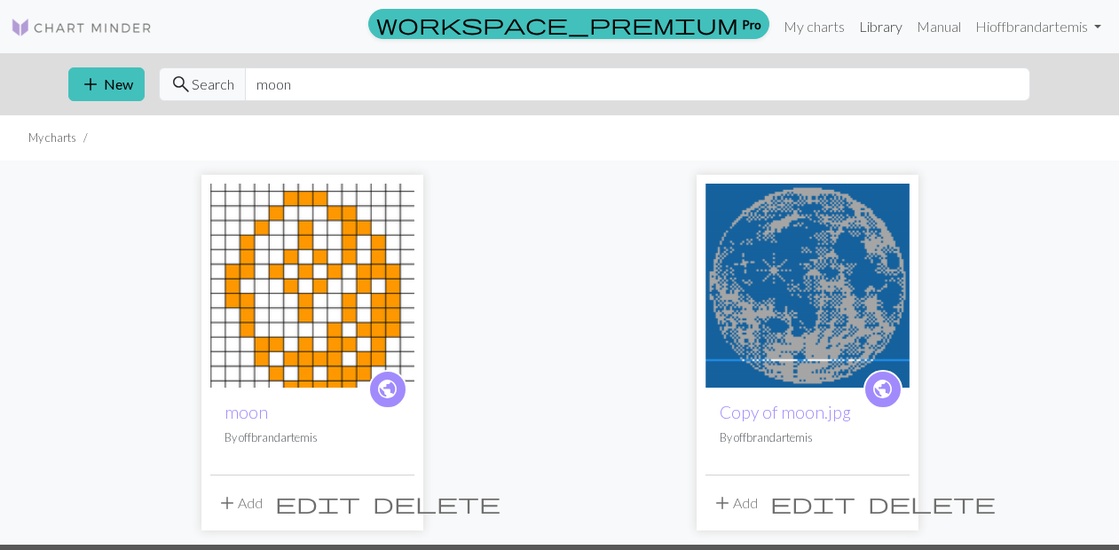
click at [870, 22] on link "Library" at bounding box center [881, 26] width 58 height 35
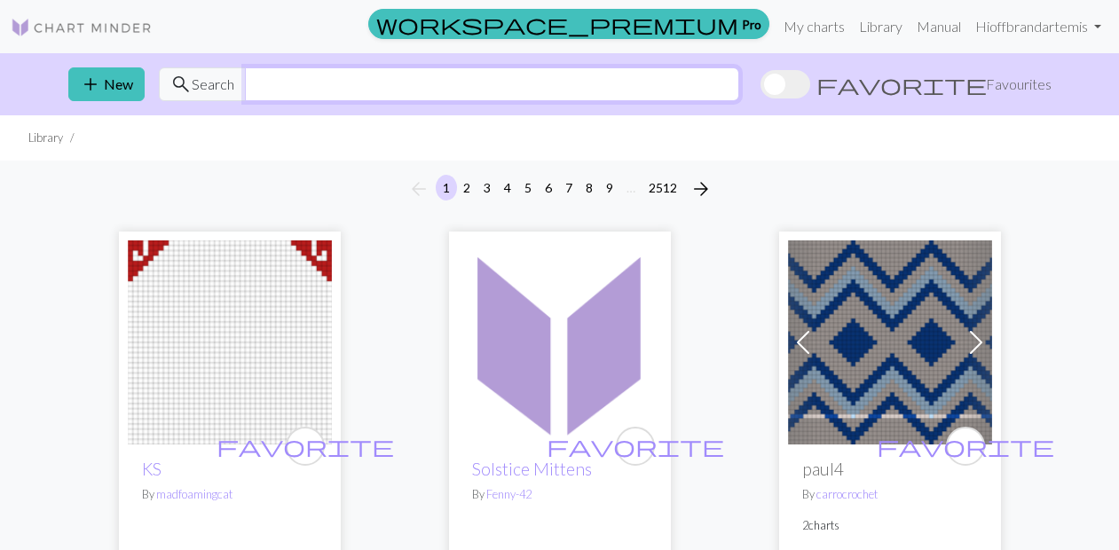
click at [739, 68] on input "text" at bounding box center [492, 84] width 494 height 34
type input "moon"
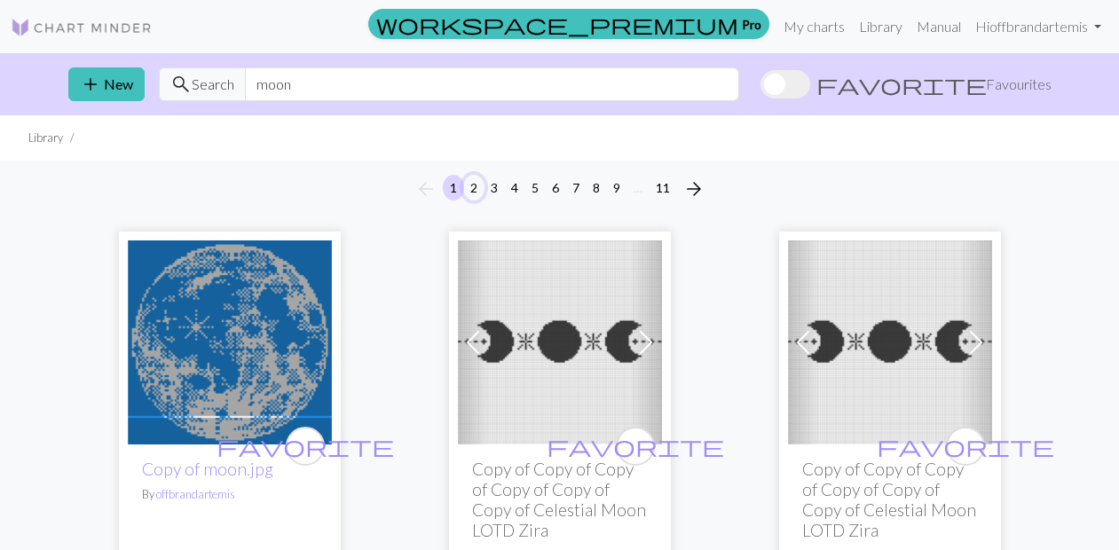
click at [479, 185] on button "2" at bounding box center [473, 188] width 21 height 26
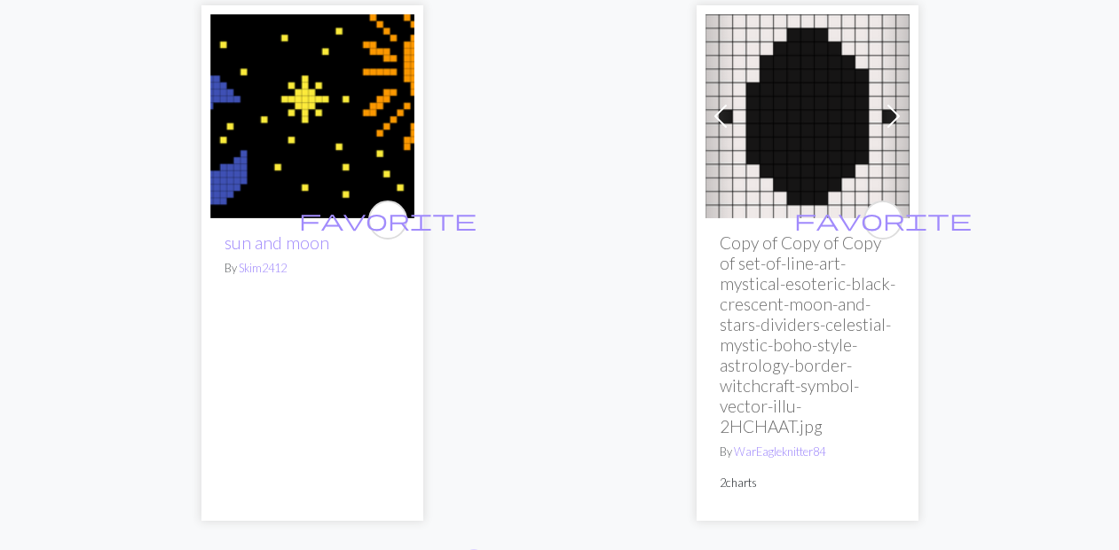
scroll to position [6246, 0]
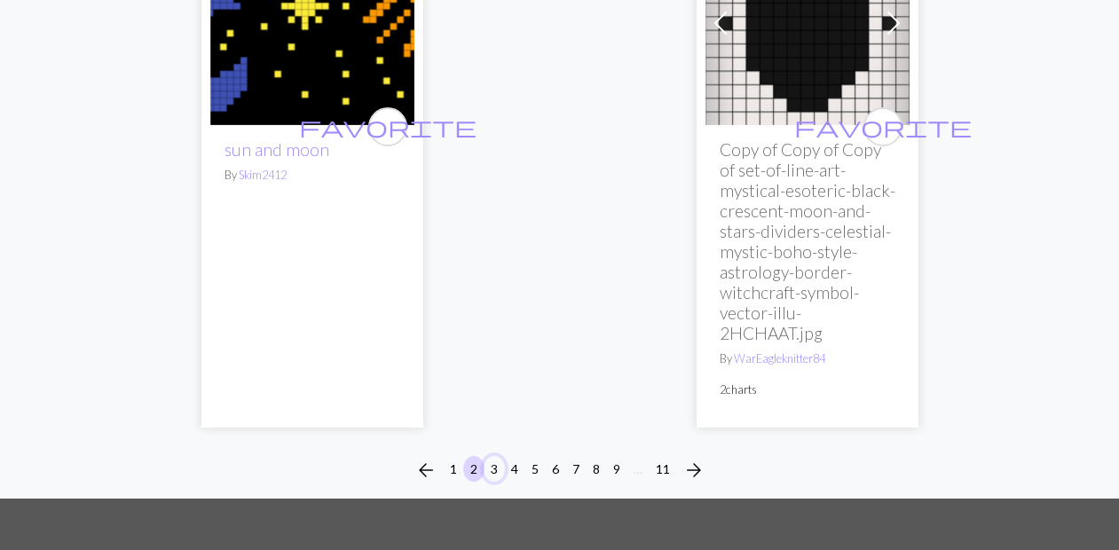
click at [498, 466] on button "3" at bounding box center [494, 469] width 21 height 26
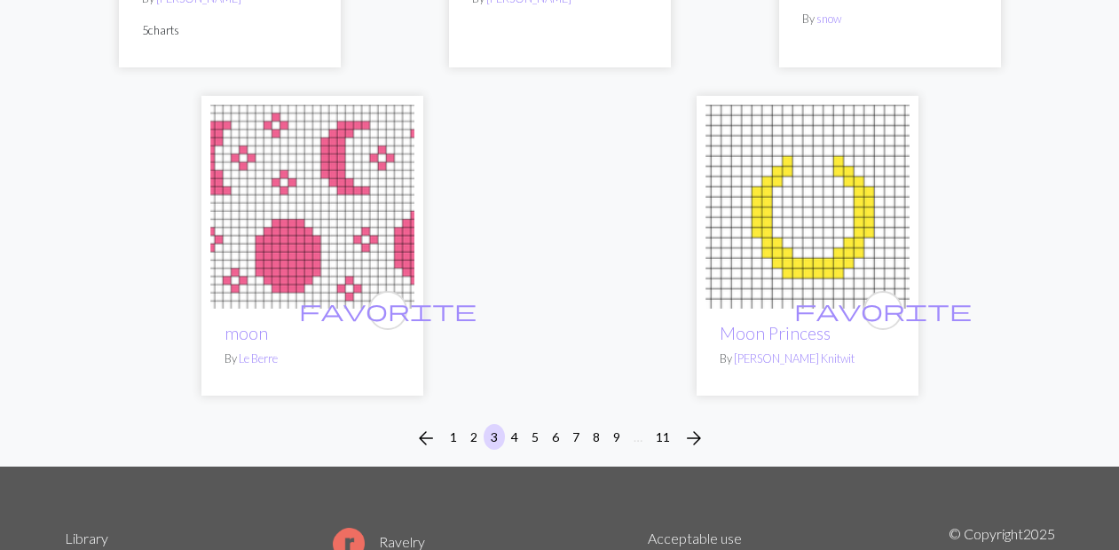
scroll to position [6084, 0]
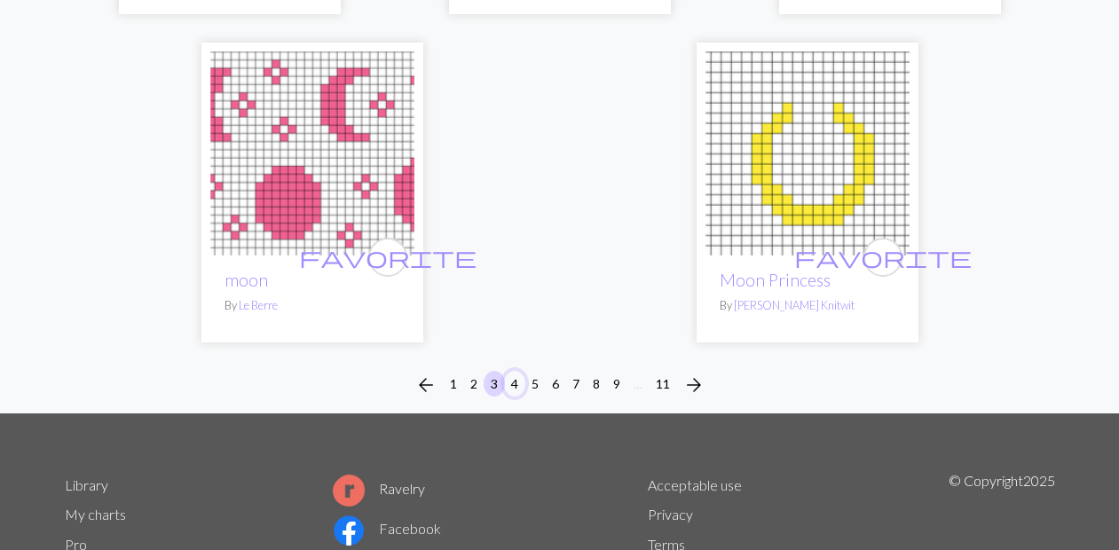
click at [520, 382] on button "4" at bounding box center [514, 384] width 21 height 26
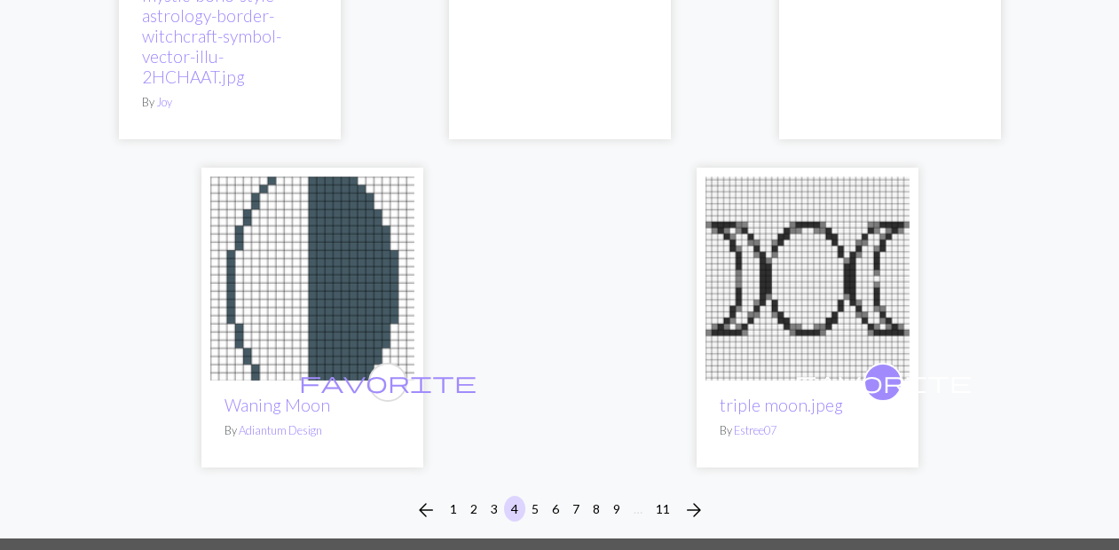
scroll to position [6137, 0]
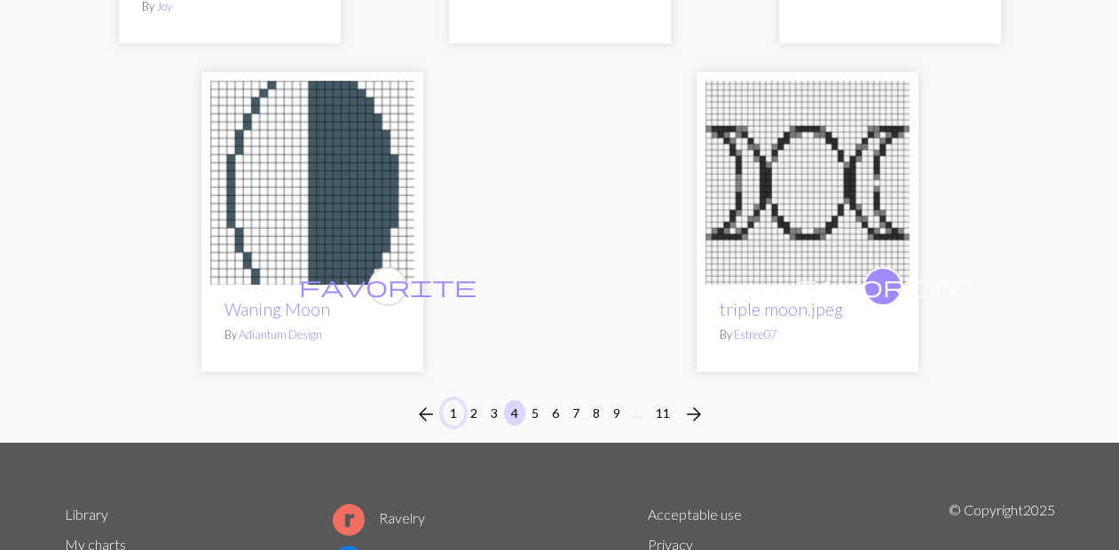
click at [453, 404] on button "1" at bounding box center [453, 413] width 21 height 26
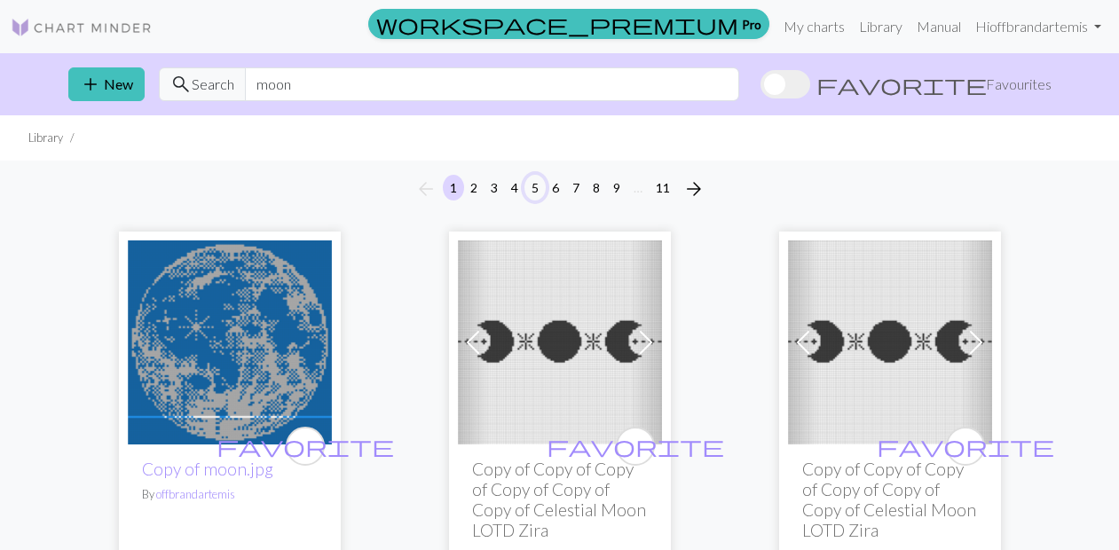
click at [532, 189] on button "5" at bounding box center [534, 188] width 21 height 26
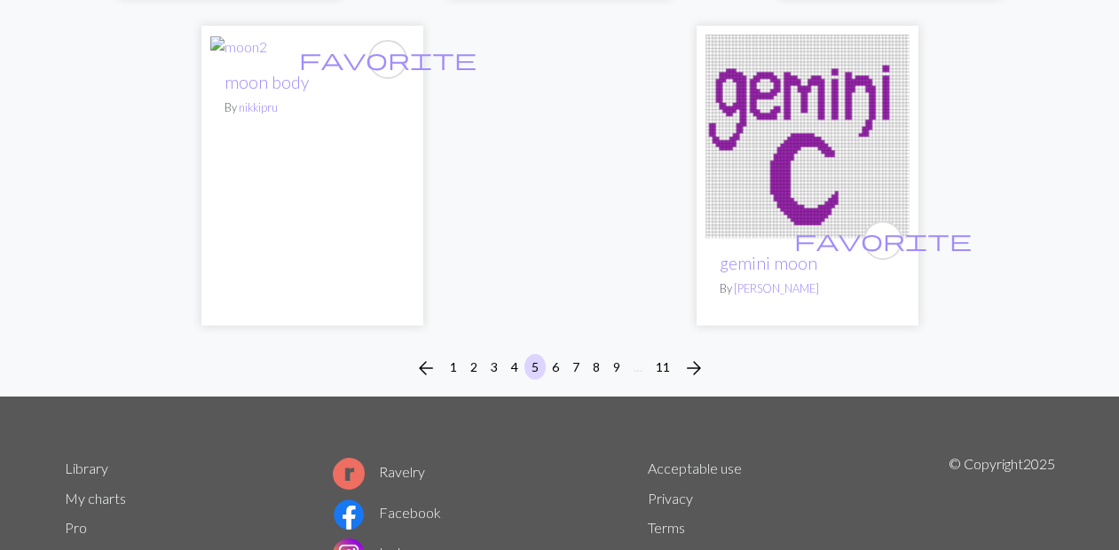
scroll to position [6050, 0]
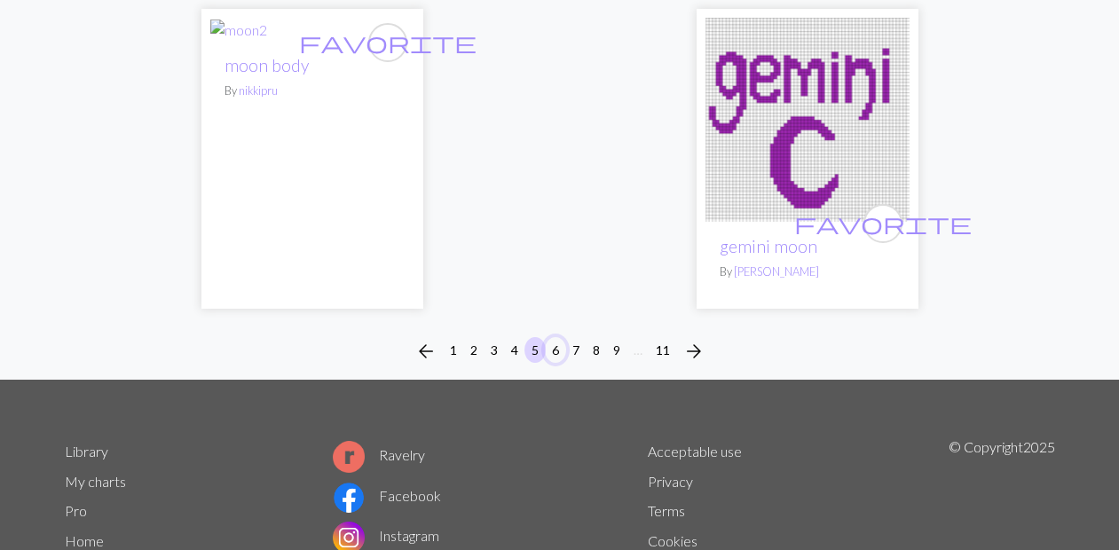
click at [563, 337] on button "6" at bounding box center [555, 350] width 21 height 26
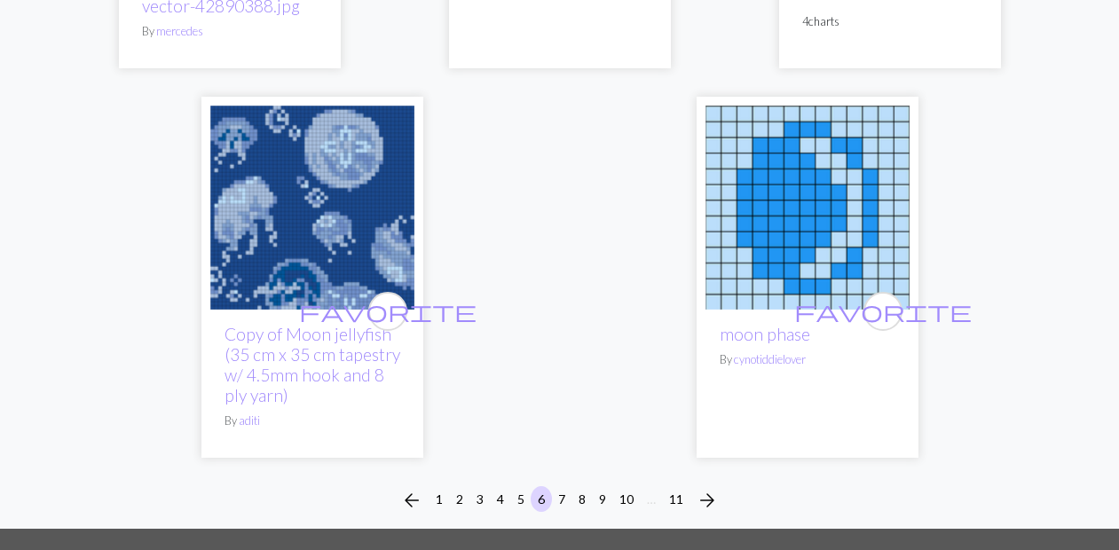
scroll to position [6019, 0]
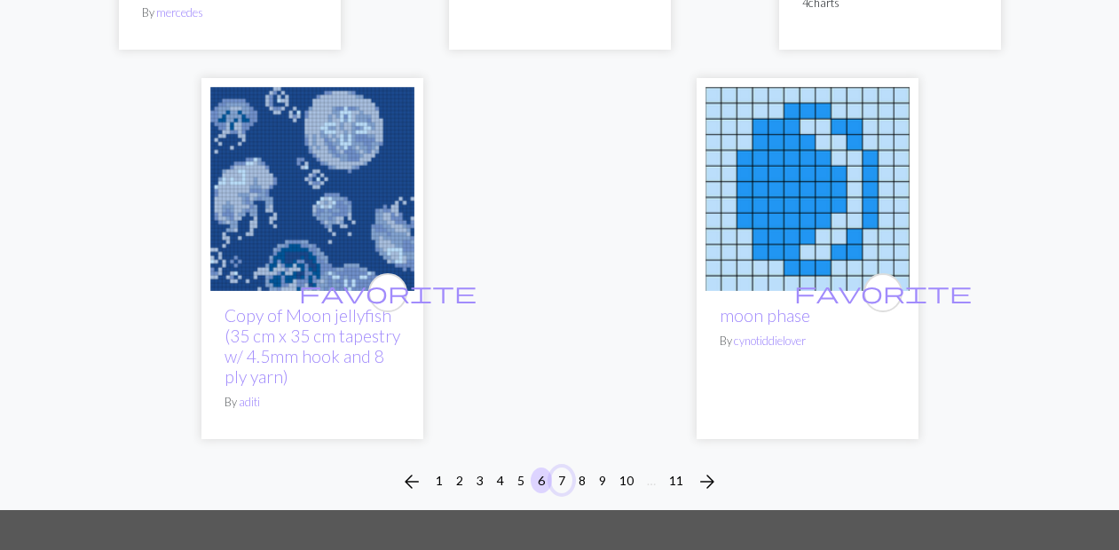
click at [561, 468] on button "7" at bounding box center [561, 481] width 21 height 26
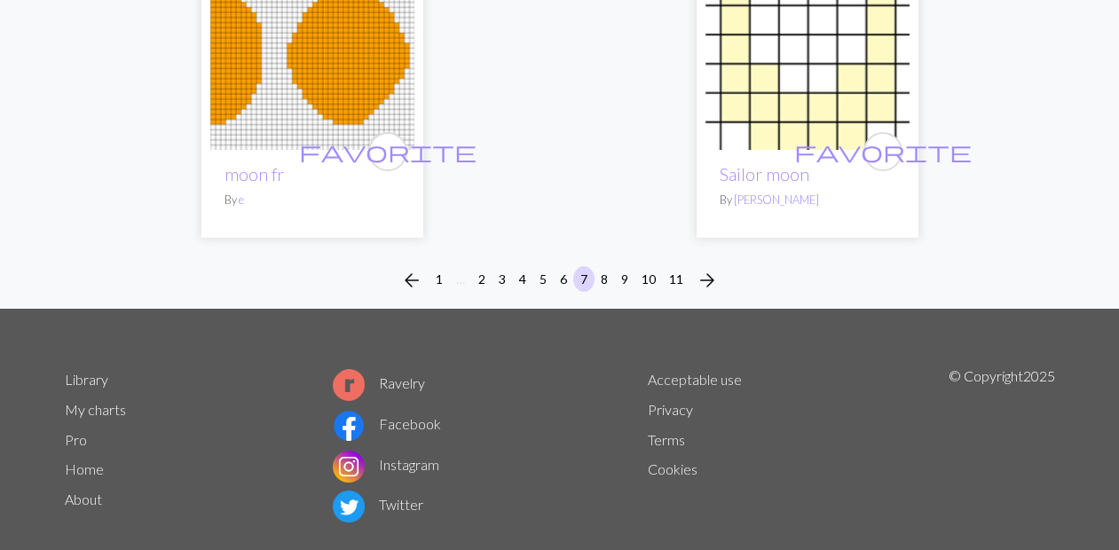
scroll to position [6398, 0]
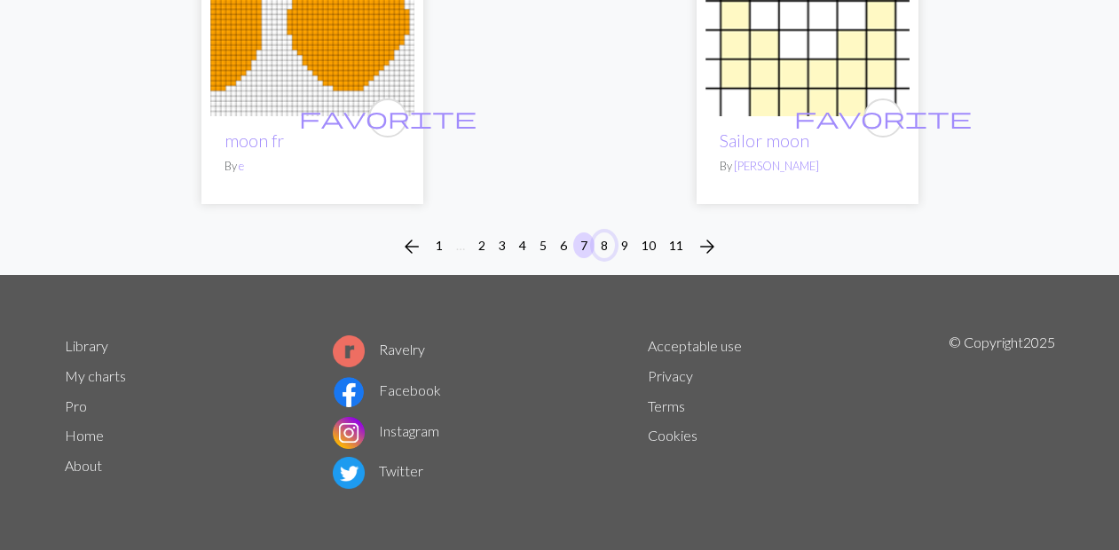
click at [602, 236] on button "8" at bounding box center [604, 246] width 21 height 26
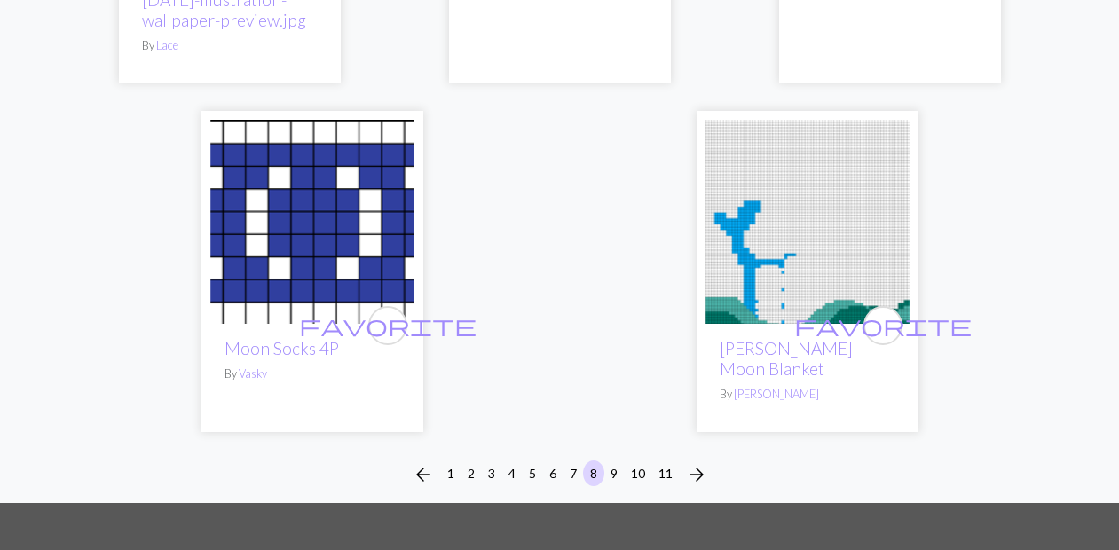
scroll to position [6068, 0]
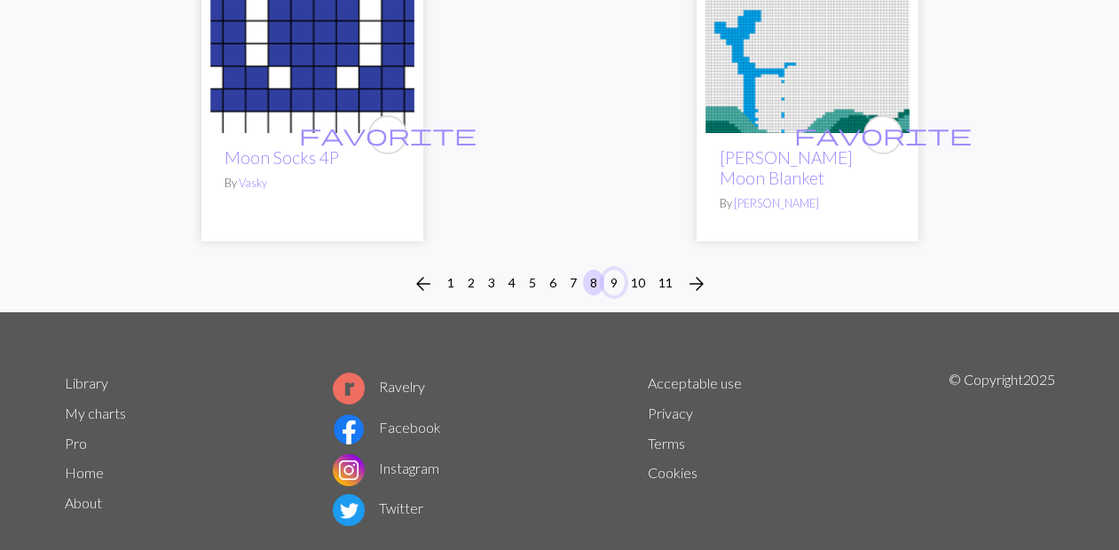
click at [609, 270] on button "9" at bounding box center [613, 283] width 21 height 26
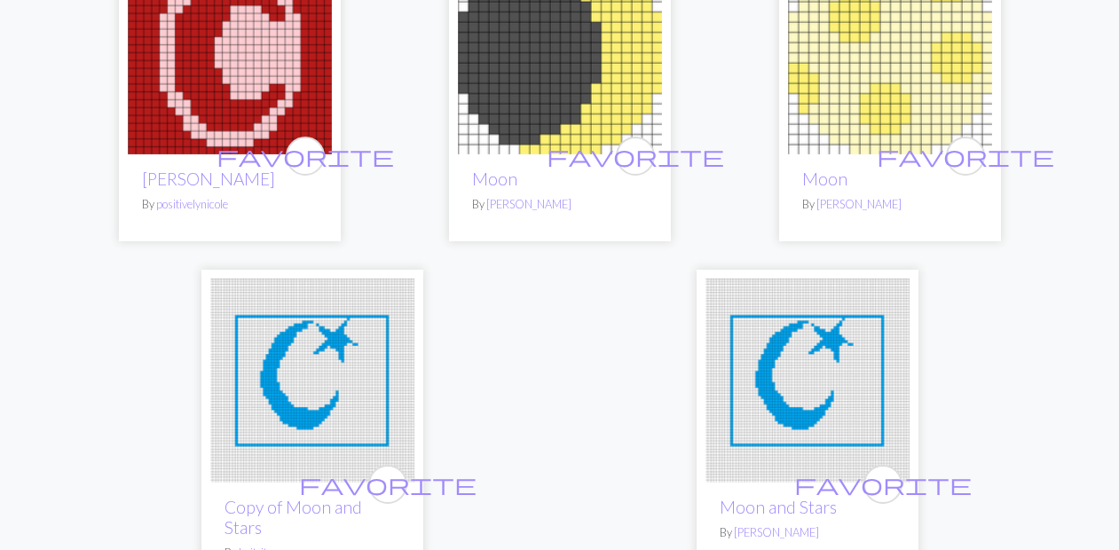
scroll to position [6005, 0]
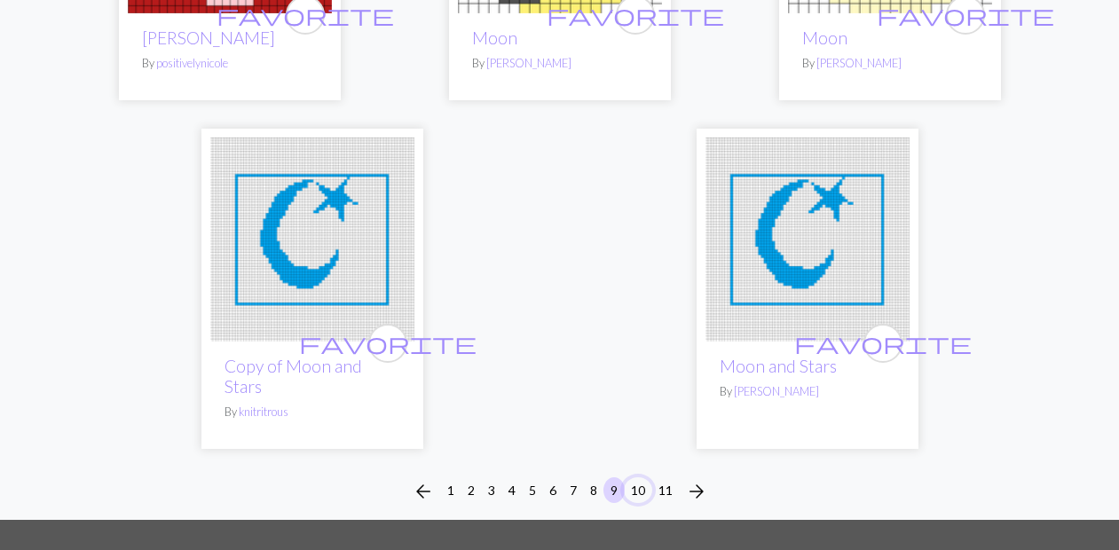
click at [637, 477] on button "10" at bounding box center [638, 490] width 28 height 26
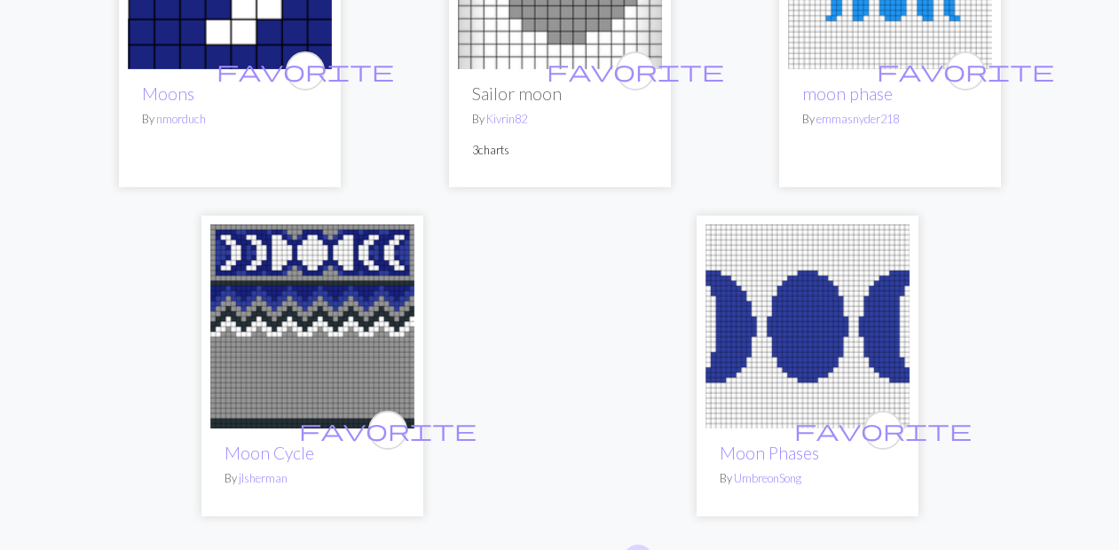
scroll to position [5811, 0]
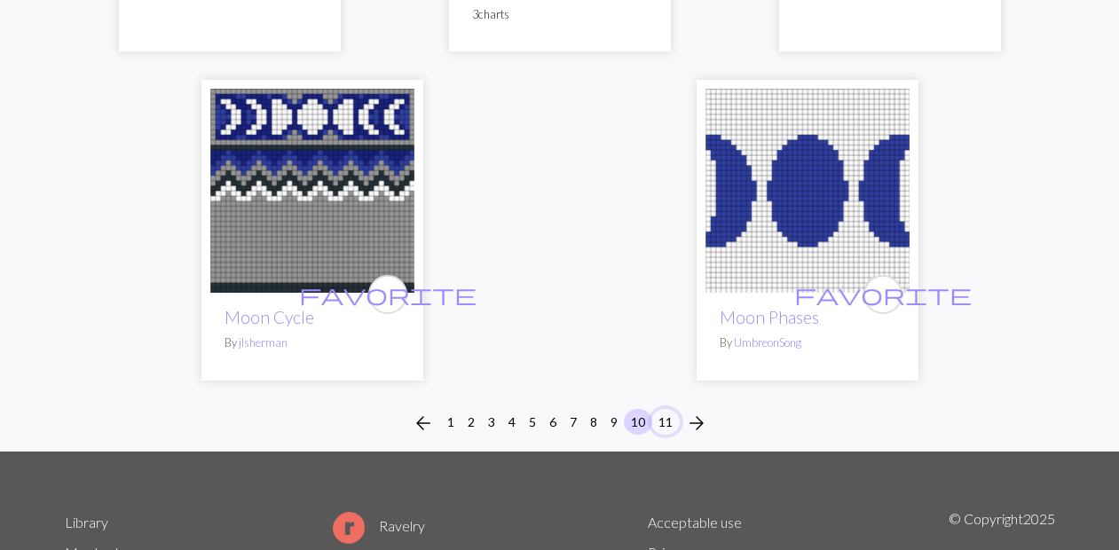
click at [666, 409] on button "11" at bounding box center [665, 422] width 28 height 26
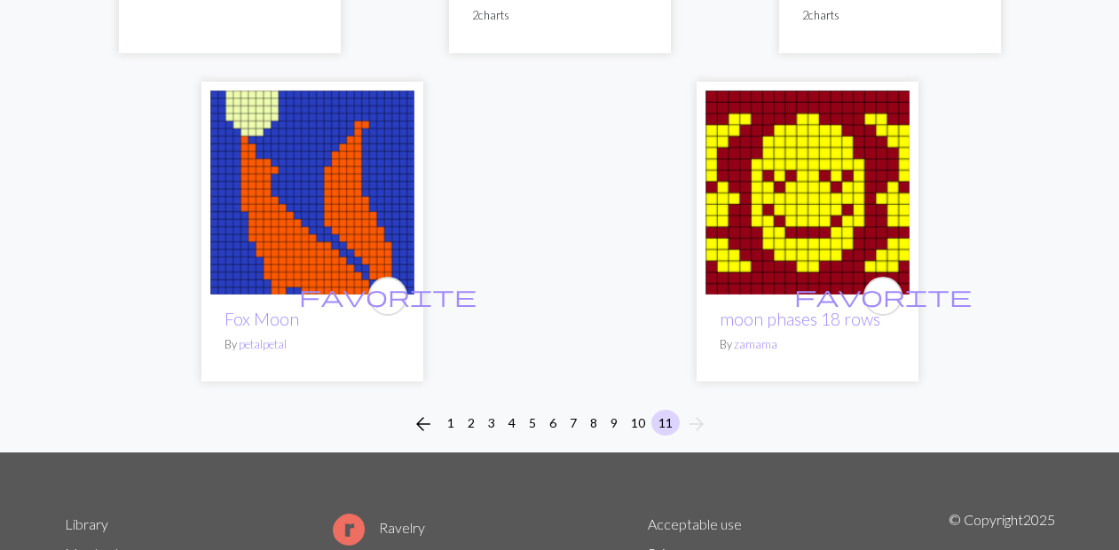
scroll to position [1705, 0]
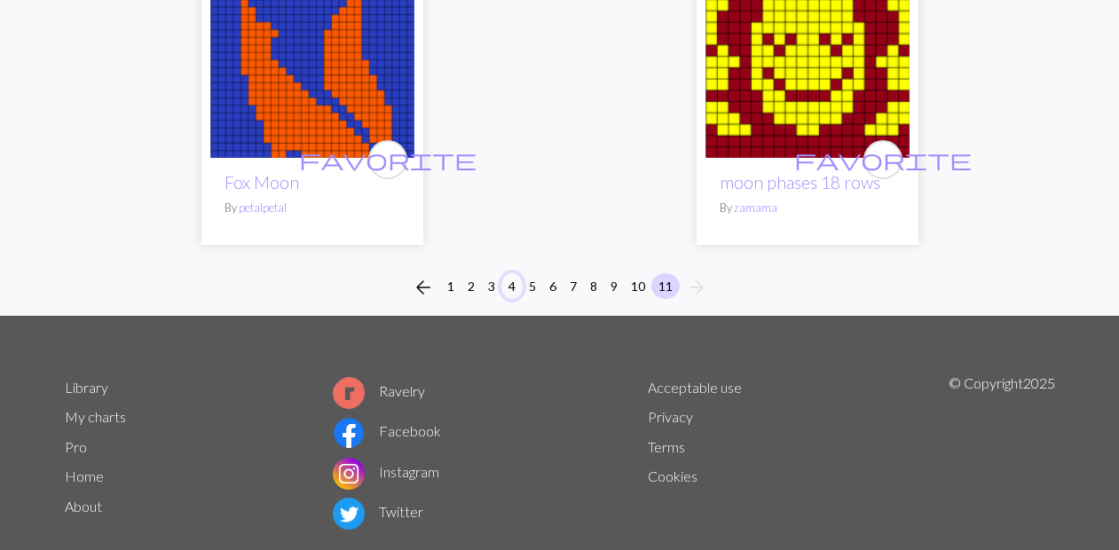
click at [508, 273] on button "4" at bounding box center [511, 286] width 21 height 26
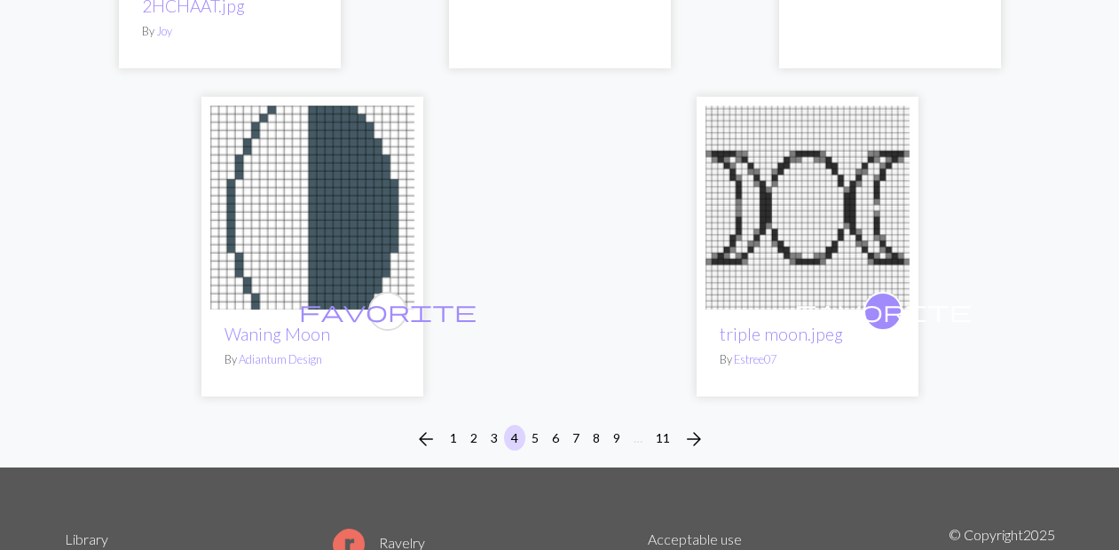
scroll to position [6203, 0]
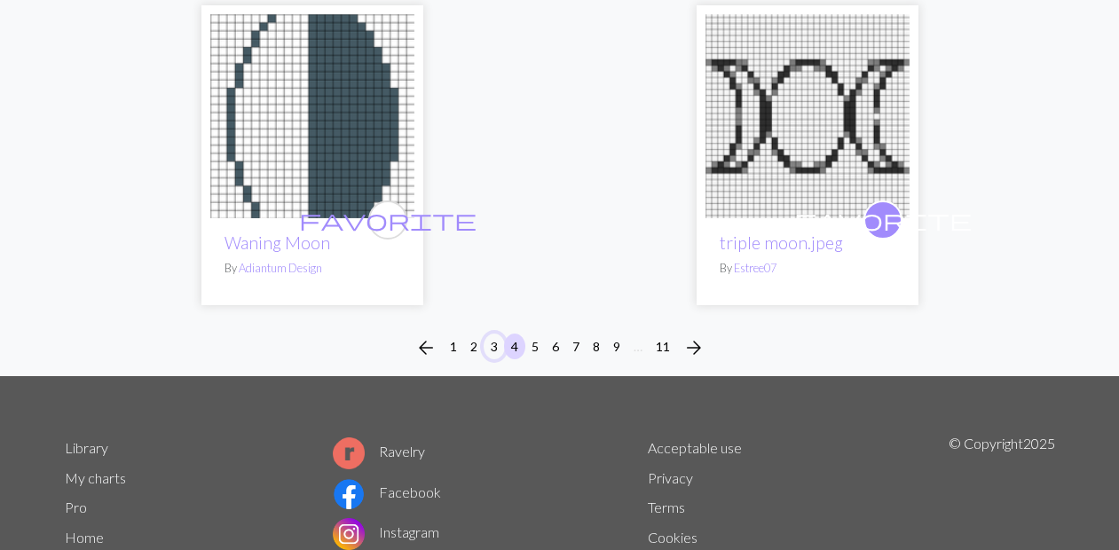
click at [487, 339] on button "3" at bounding box center [494, 347] width 21 height 26
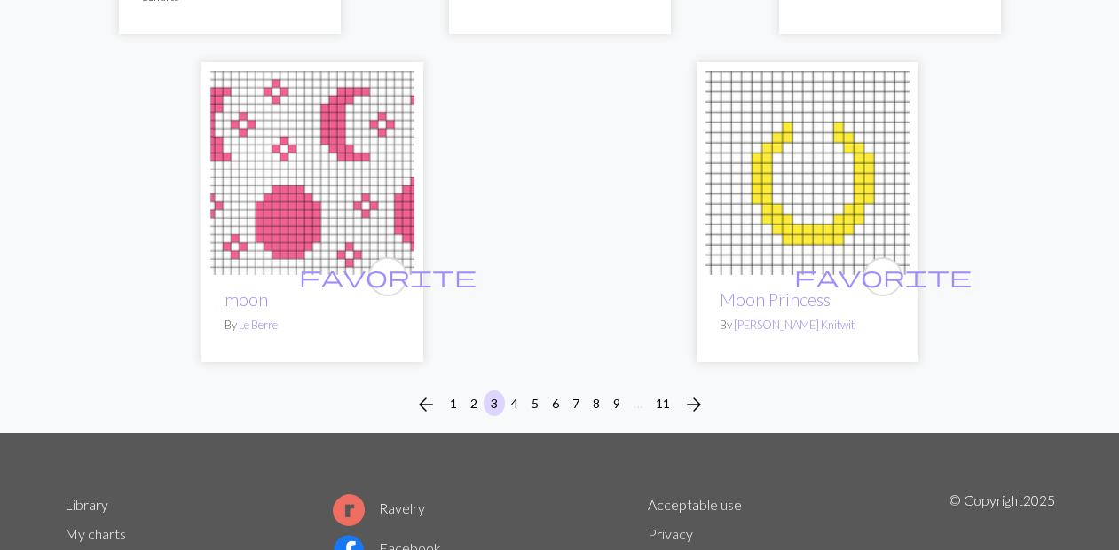
scroll to position [6083, 0]
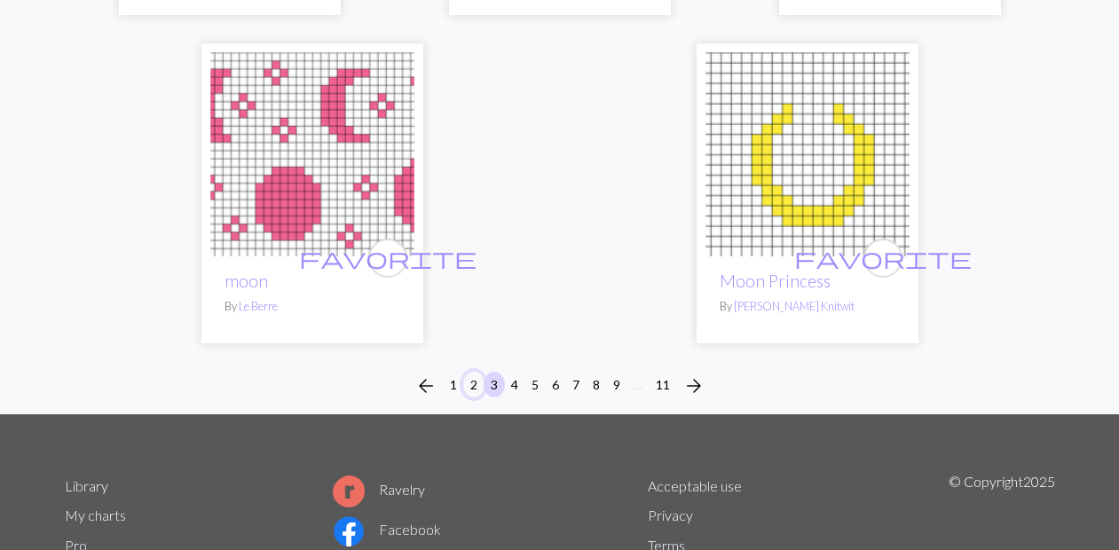
click at [466, 387] on button "2" at bounding box center [473, 385] width 21 height 26
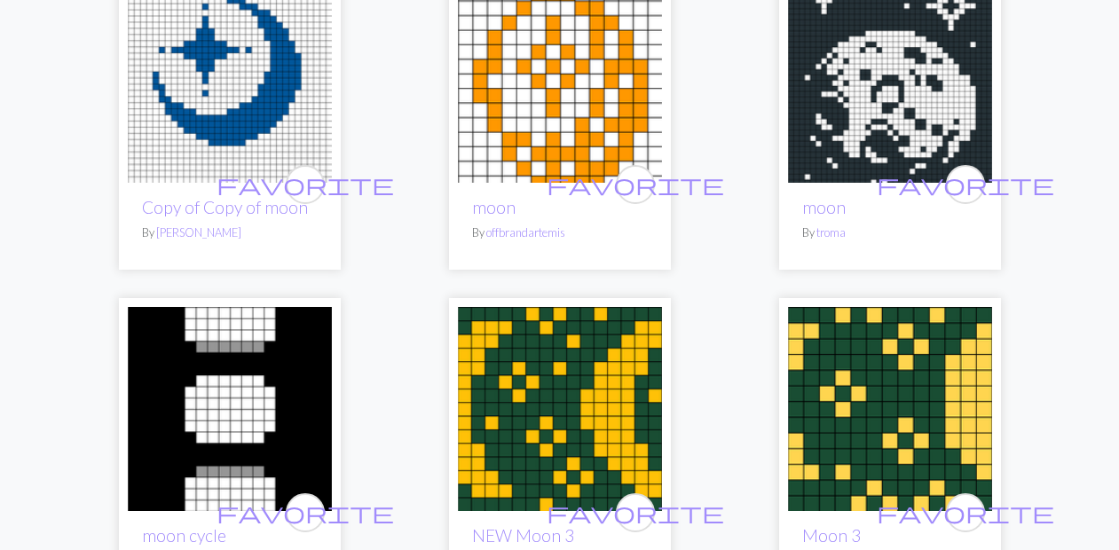
scroll to position [2958, 0]
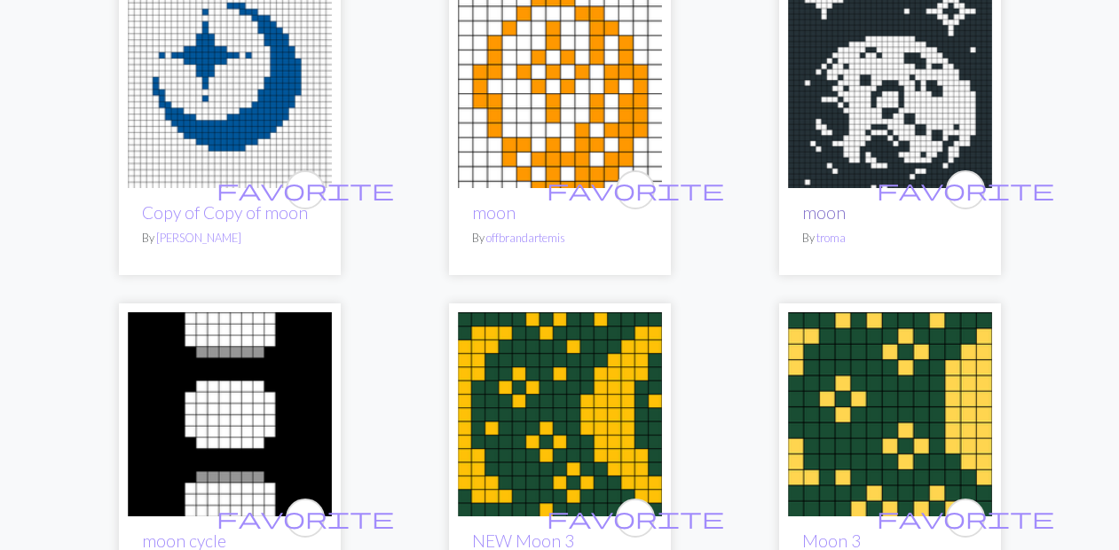
click at [824, 212] on link "moon" at bounding box center [823, 212] width 43 height 20
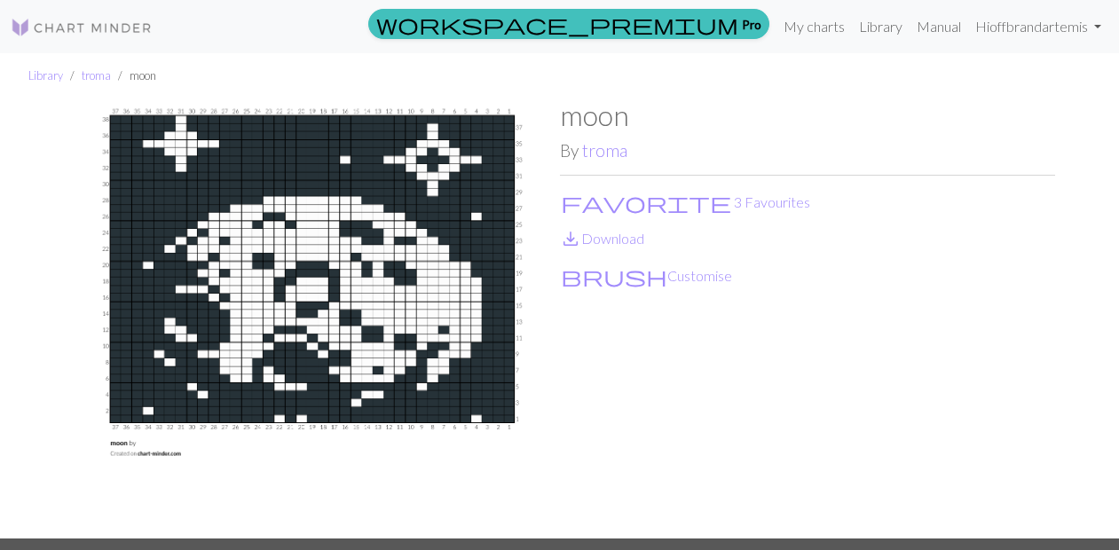
click at [629, 264] on div "moon By troma favorite 3 Favourites save_alt Download brush Customise" at bounding box center [807, 319] width 495 height 440
click at [625, 275] on button "brush Customise" at bounding box center [646, 275] width 173 height 23
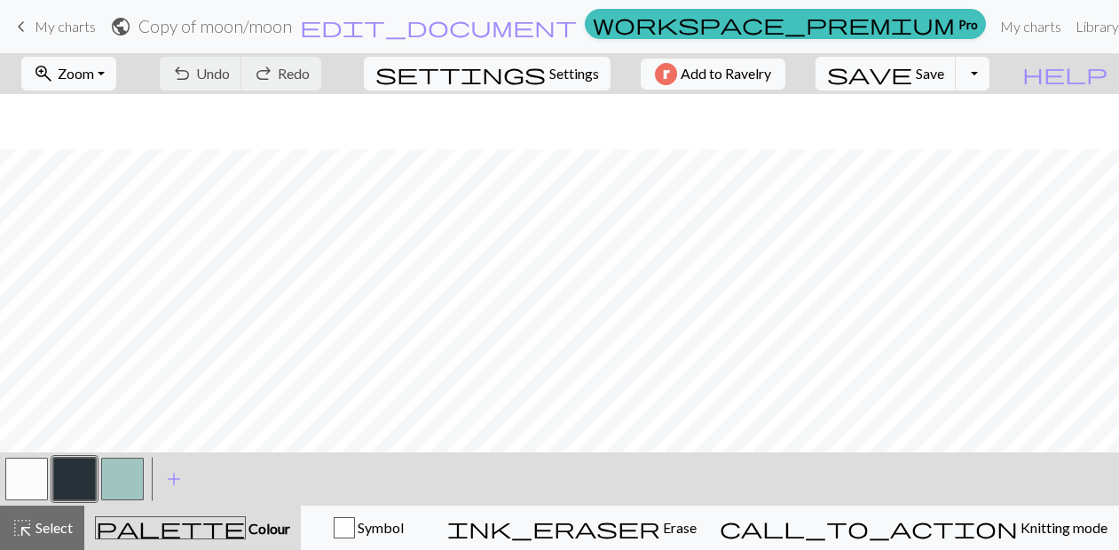
scroll to position [396, 0]
click at [33, 477] on button "button" at bounding box center [26, 479] width 43 height 43
click at [68, 473] on button "button" at bounding box center [74, 479] width 43 height 43
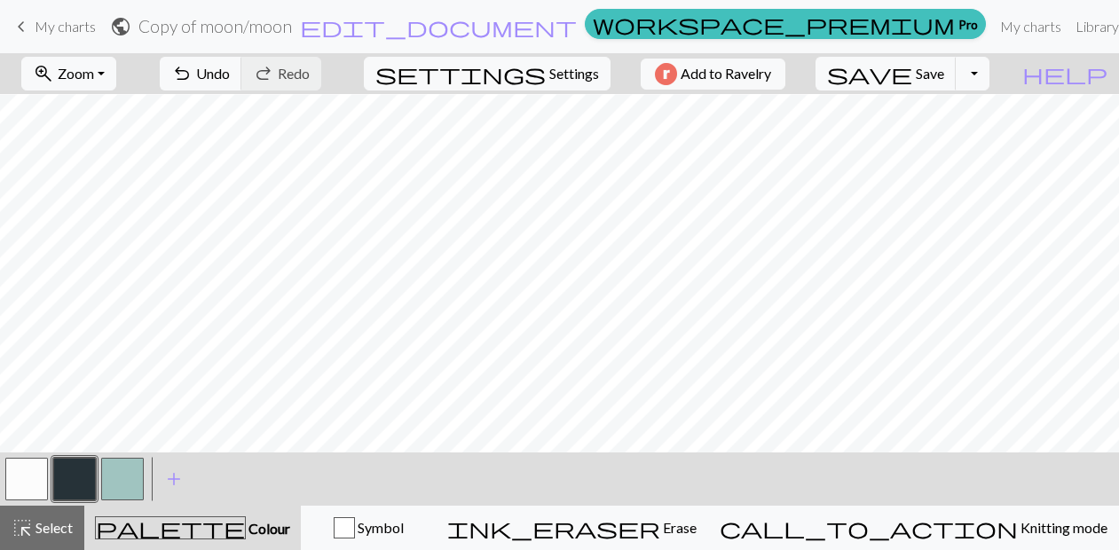
click at [33, 483] on button "button" at bounding box center [26, 479] width 43 height 43
click at [43, 474] on button "button" at bounding box center [26, 479] width 43 height 43
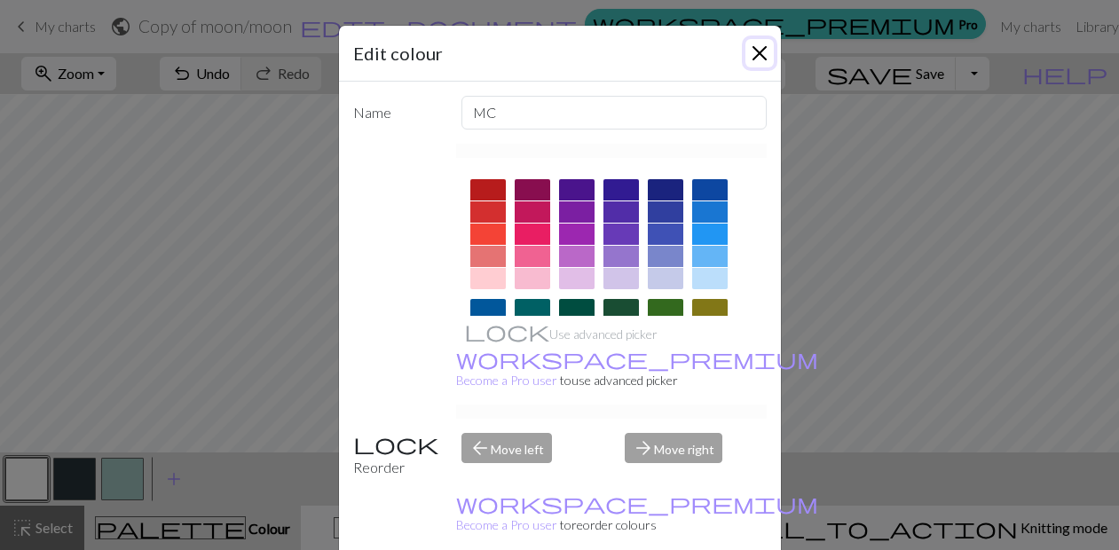
click at [761, 54] on button "Close" at bounding box center [759, 53] width 28 height 28
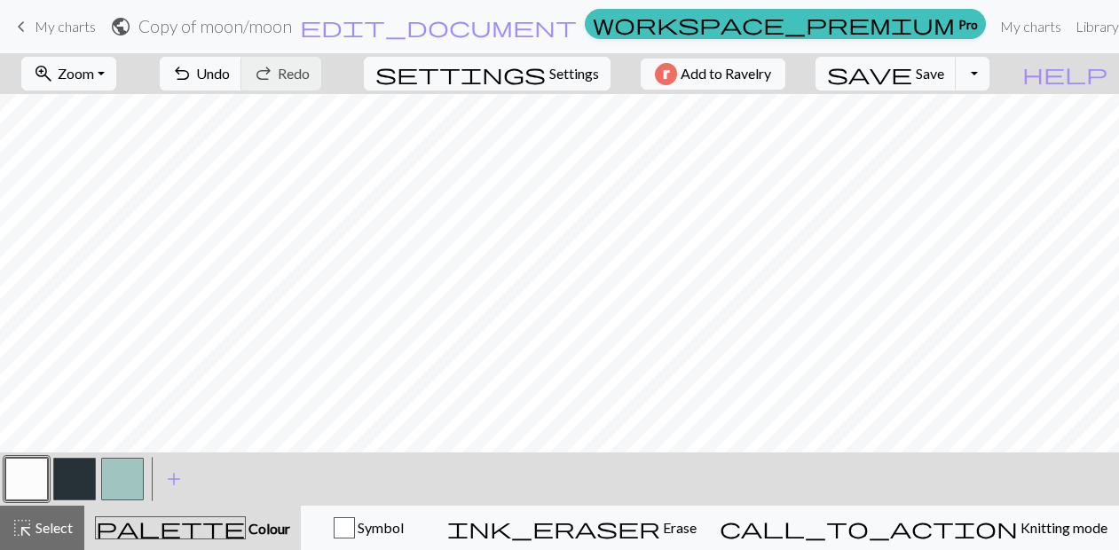
click at [75, 469] on button "button" at bounding box center [74, 479] width 43 height 43
click at [20, 482] on button "button" at bounding box center [26, 479] width 43 height 43
click at [78, 467] on button "button" at bounding box center [74, 479] width 43 height 43
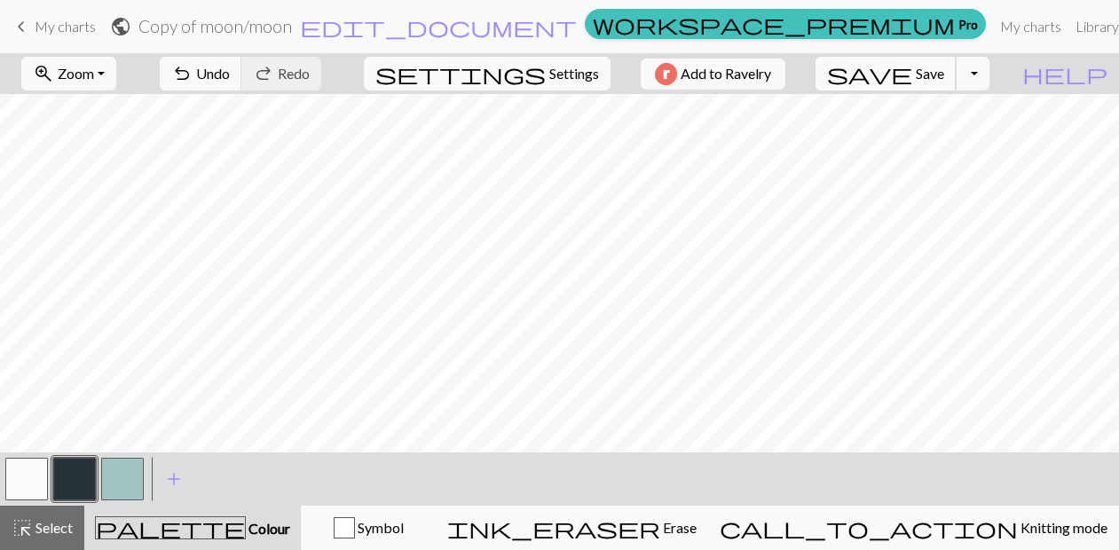
click at [957, 62] on button "save Save Save" at bounding box center [886, 74] width 141 height 34
click at [1008, 64] on div "Chart saved" at bounding box center [559, 35] width 1119 height 70
click at [989, 79] on button "Toggle Dropdown" at bounding box center [973, 74] width 34 height 34
click at [955, 131] on button "save_alt Download" at bounding box center [842, 141] width 293 height 28
click at [989, 59] on button "Toggle Dropdown" at bounding box center [973, 74] width 34 height 34
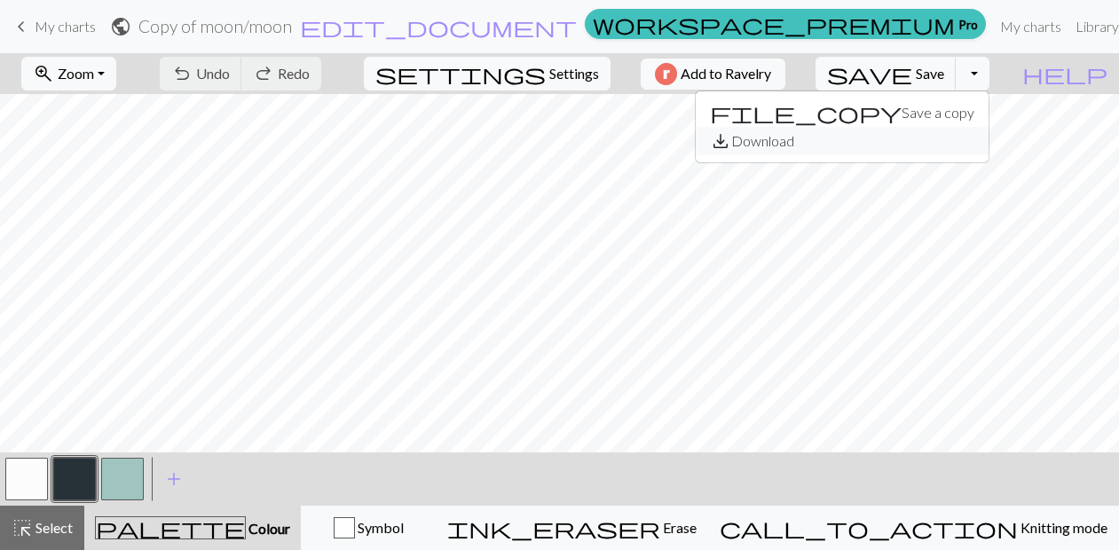
click at [963, 142] on button "save_alt Download" at bounding box center [842, 141] width 293 height 28
click at [989, 73] on button "Toggle Dropdown" at bounding box center [973, 74] width 34 height 34
click at [970, 137] on button "save_alt Download" at bounding box center [842, 141] width 293 height 28
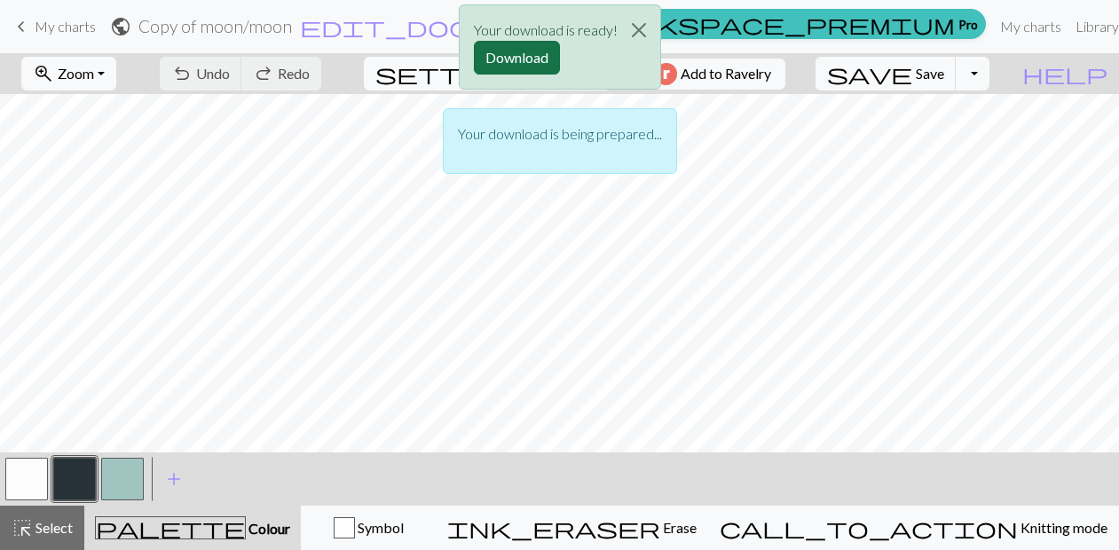
click at [517, 59] on button "Download" at bounding box center [517, 58] width 86 height 34
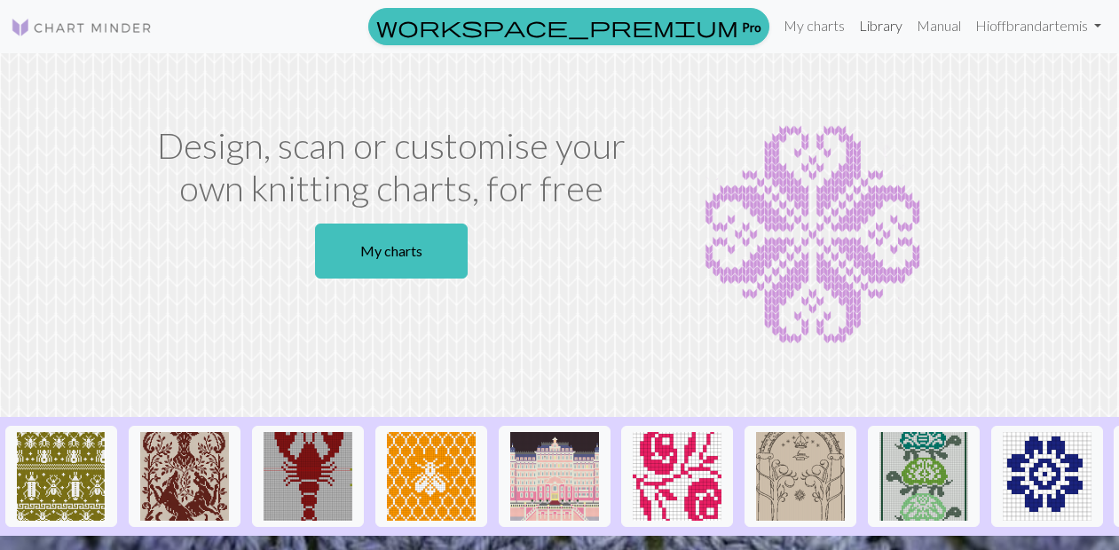
click at [864, 28] on link "Library" at bounding box center [881, 25] width 58 height 35
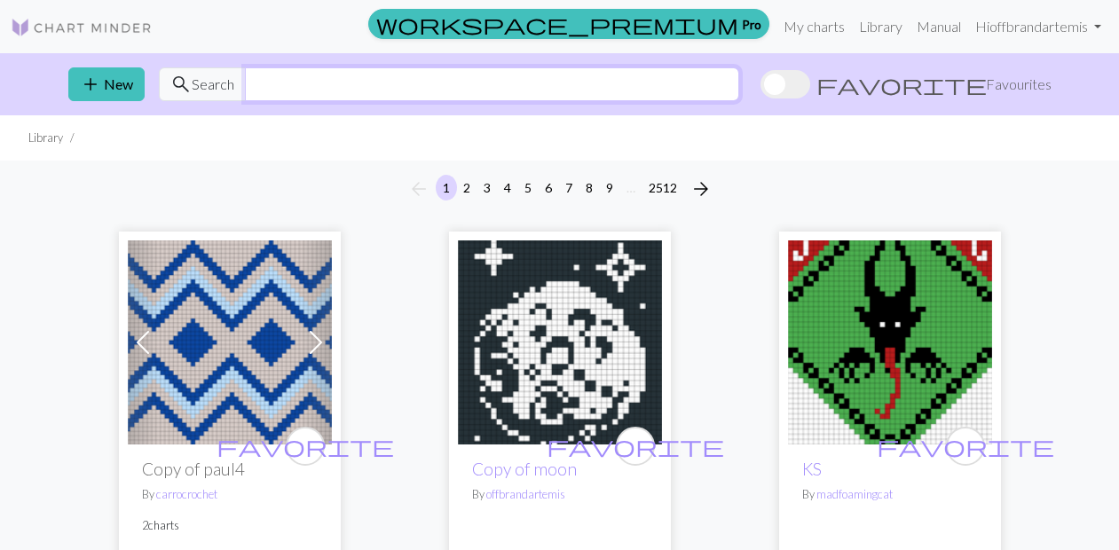
click at [472, 83] on input "text" at bounding box center [492, 84] width 494 height 34
type input "eye"
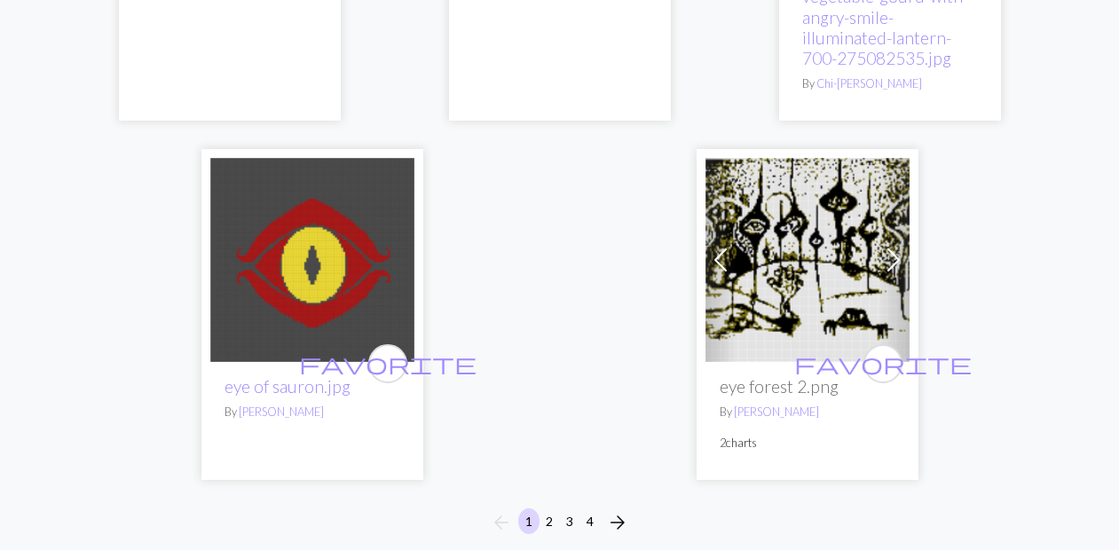
scroll to position [6070, 0]
click at [544, 508] on button "2" at bounding box center [549, 521] width 21 height 26
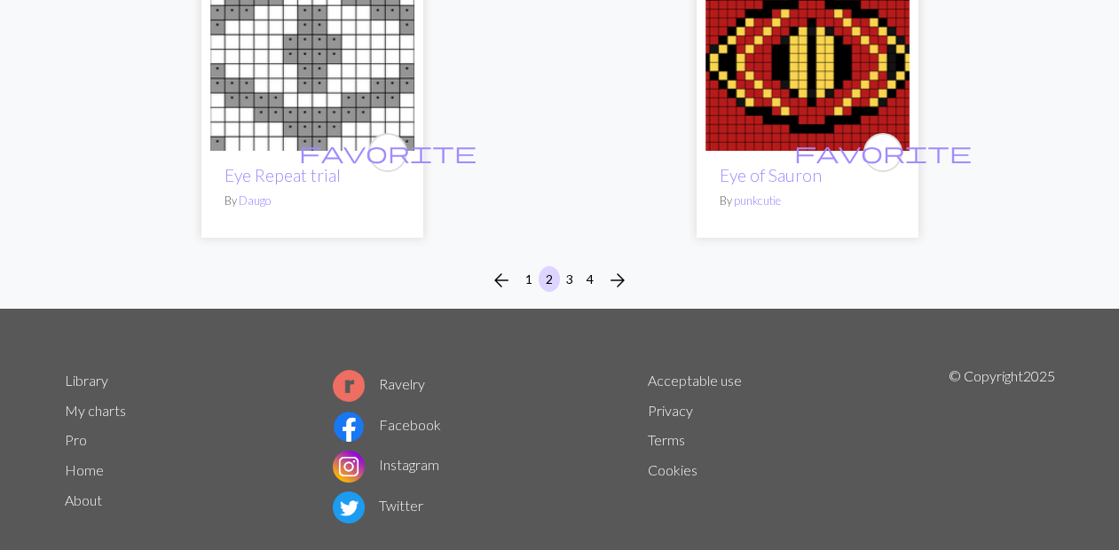
scroll to position [6092, 0]
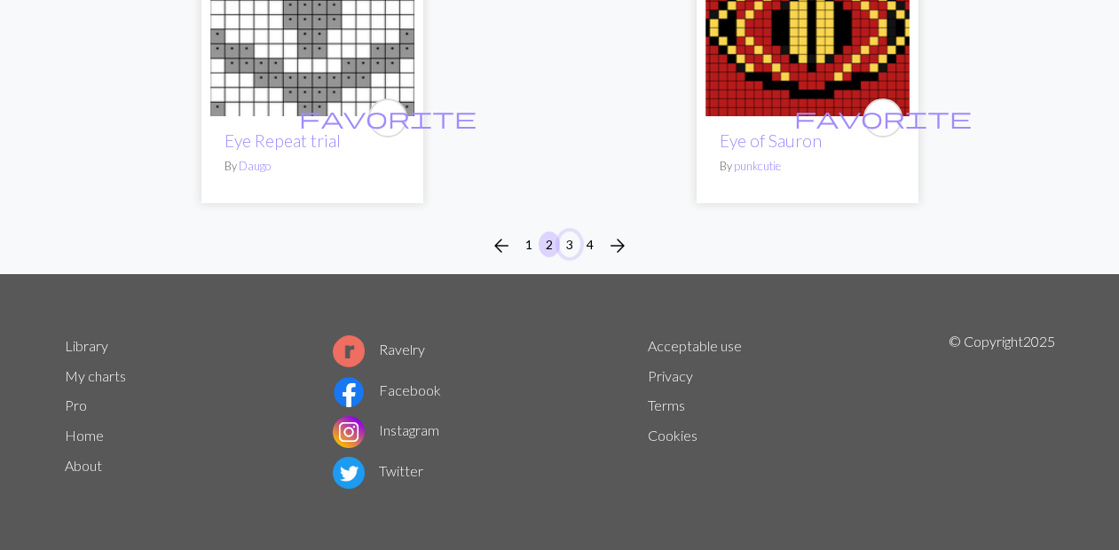
click at [569, 256] on button "3" at bounding box center [569, 245] width 21 height 26
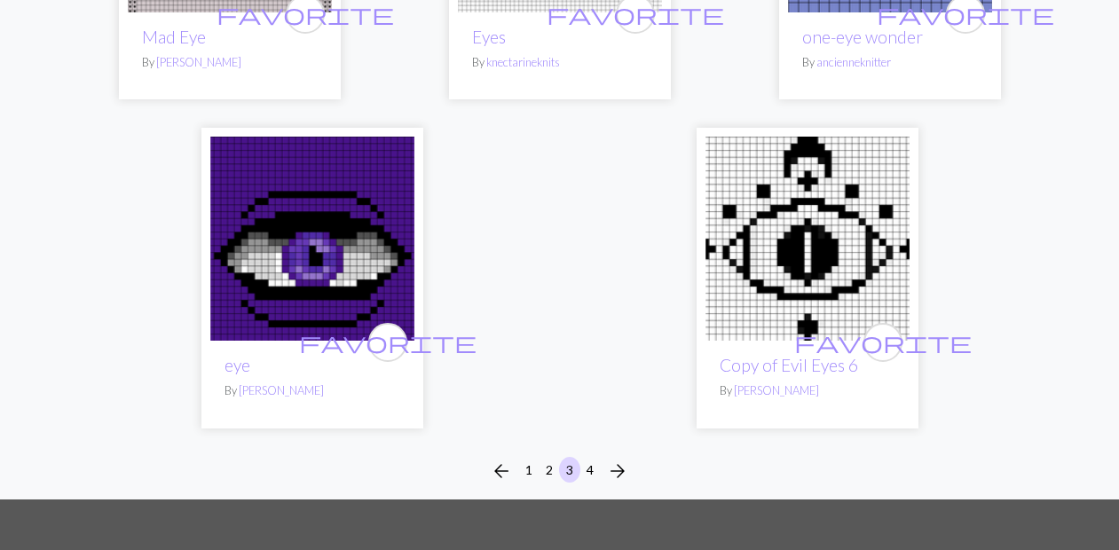
scroll to position [5898, 0]
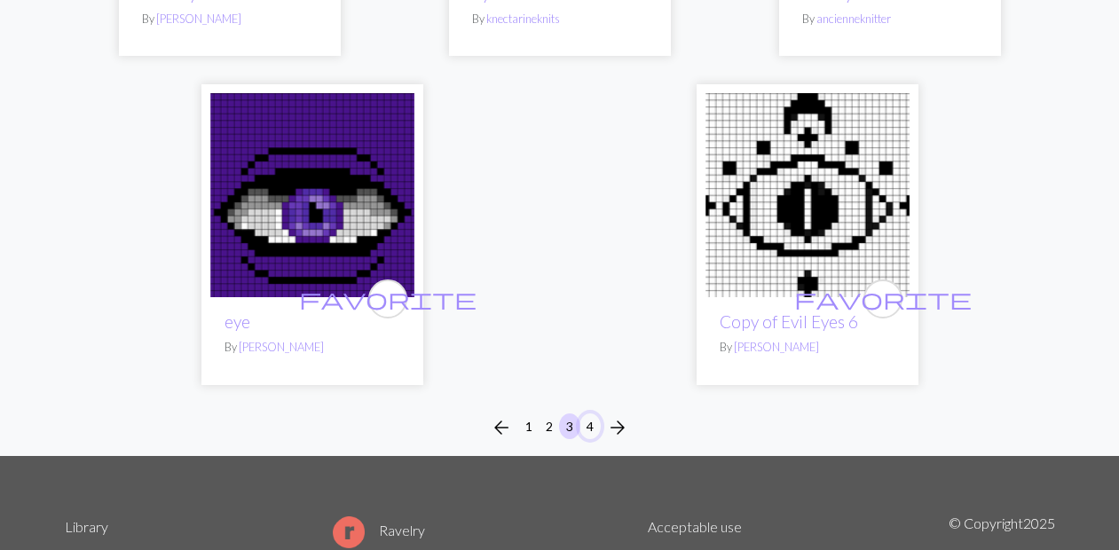
click at [588, 414] on button "4" at bounding box center [589, 427] width 21 height 26
